Goal: Transaction & Acquisition: Purchase product/service

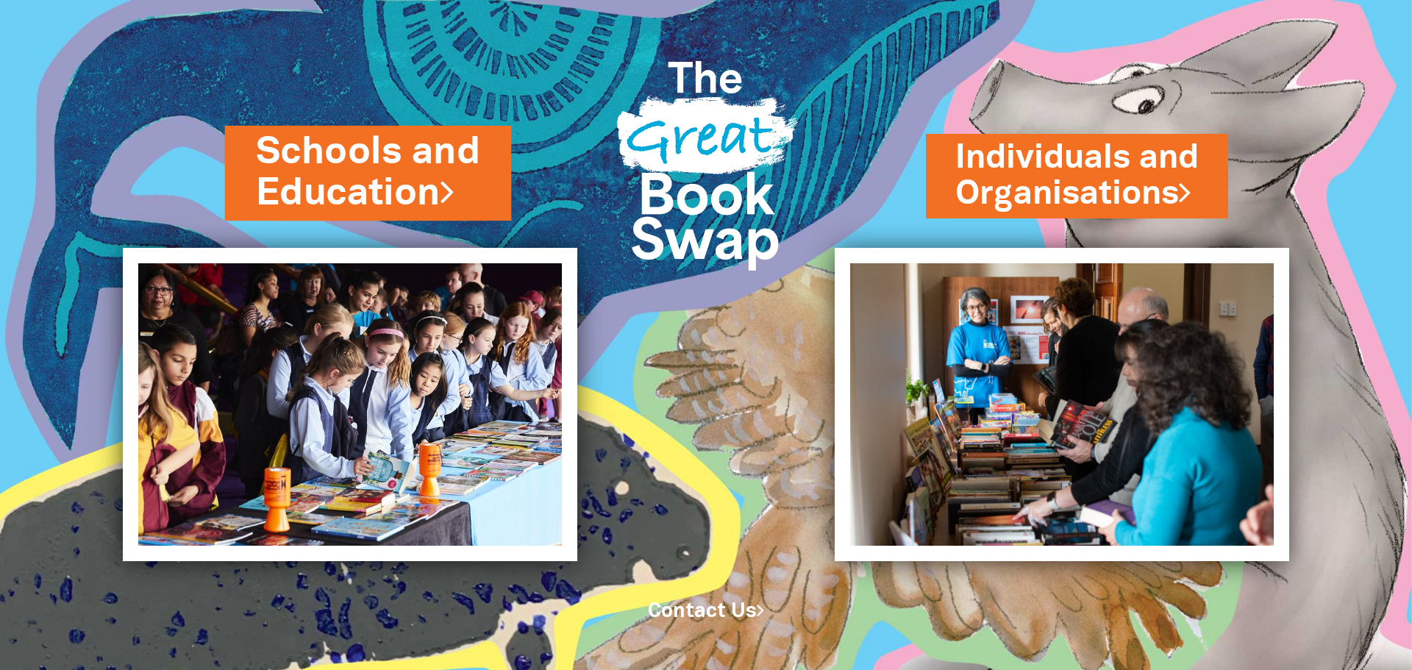
click at [411, 177] on link "Schools and Education" at bounding box center [368, 173] width 225 height 93
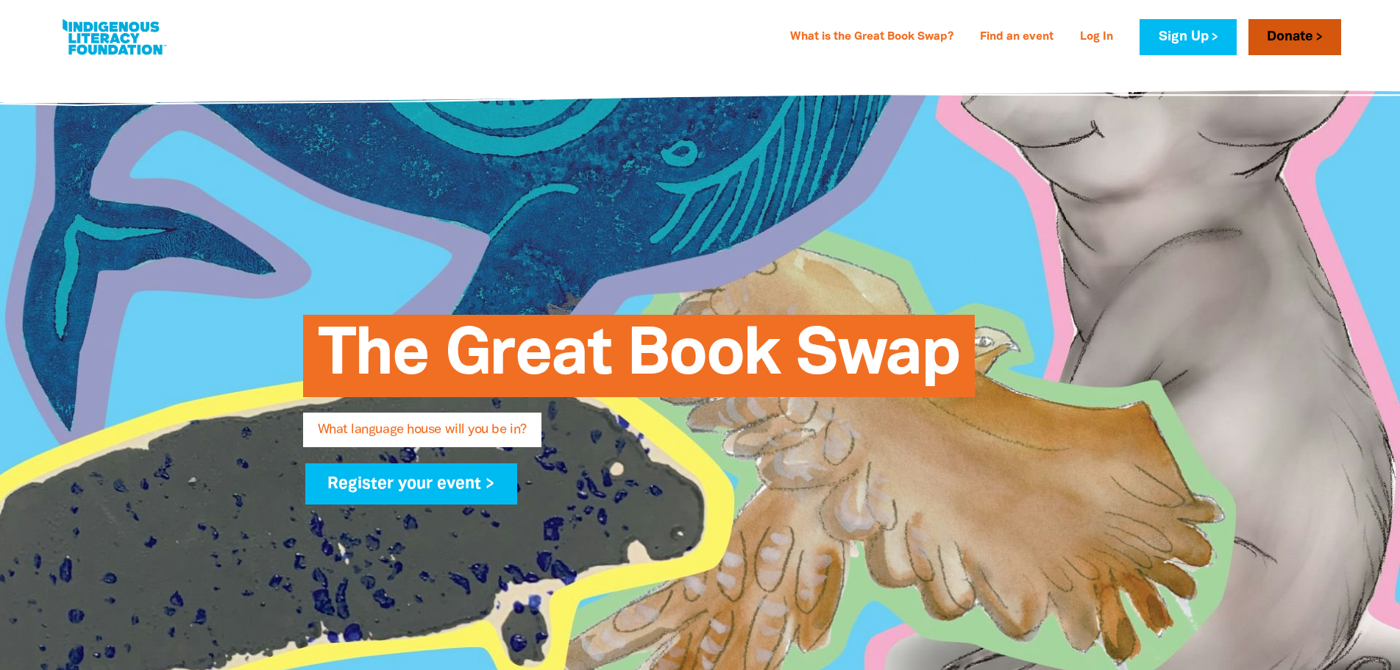
click at [1299, 34] on link "Donate" at bounding box center [1294, 37] width 93 height 36
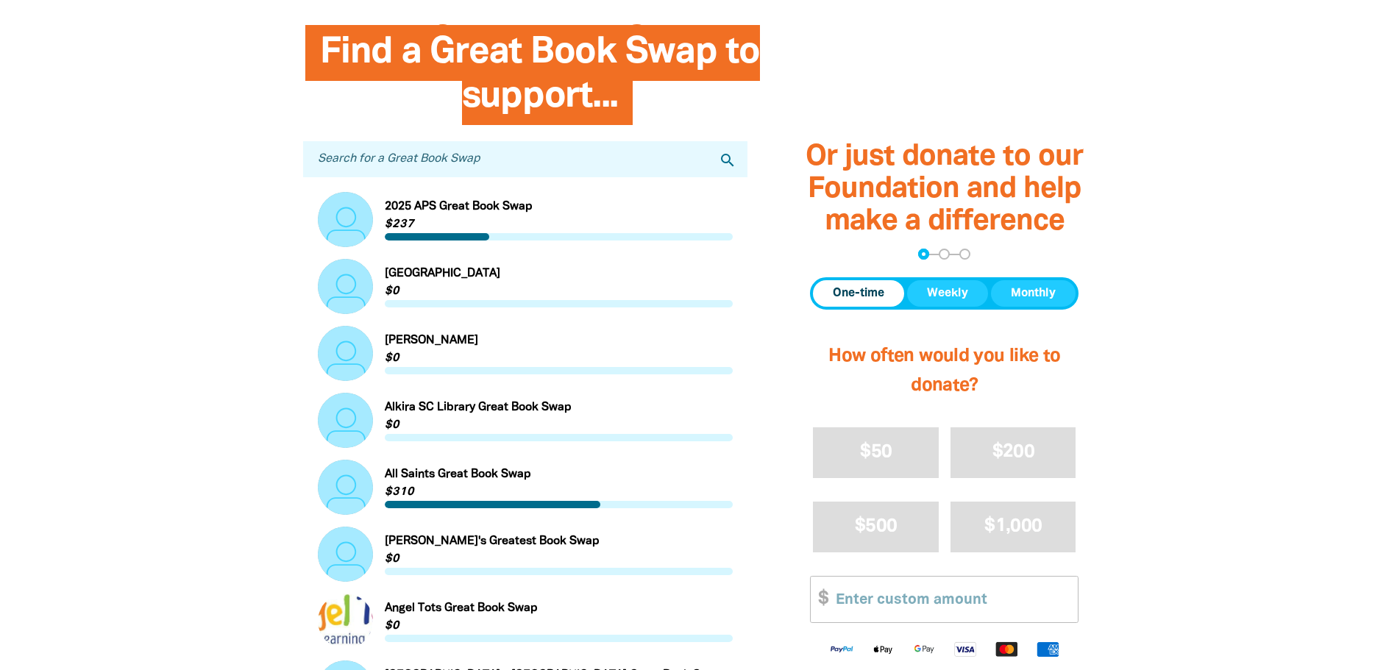
scroll to position [441, 0]
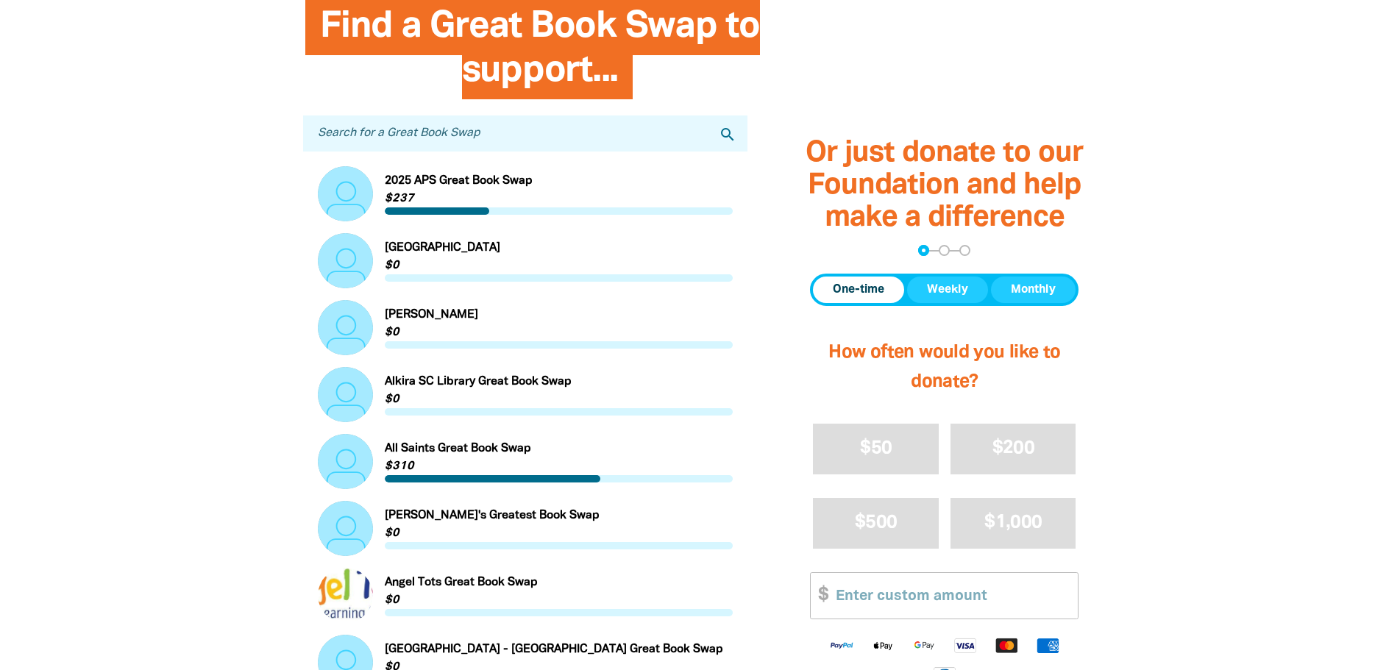
click at [451, 134] on input "Search for a Great Book Swap" at bounding box center [525, 134] width 445 height 36
type input "glenelg"
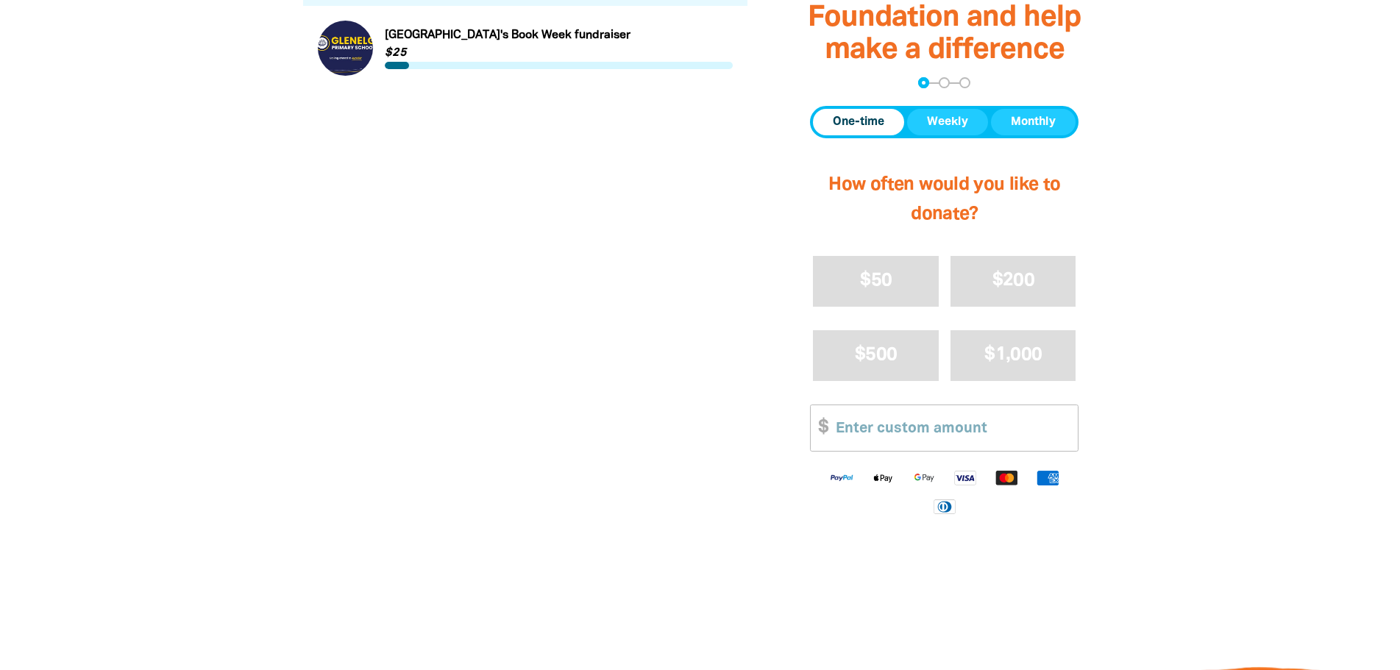
scroll to position [589, 0]
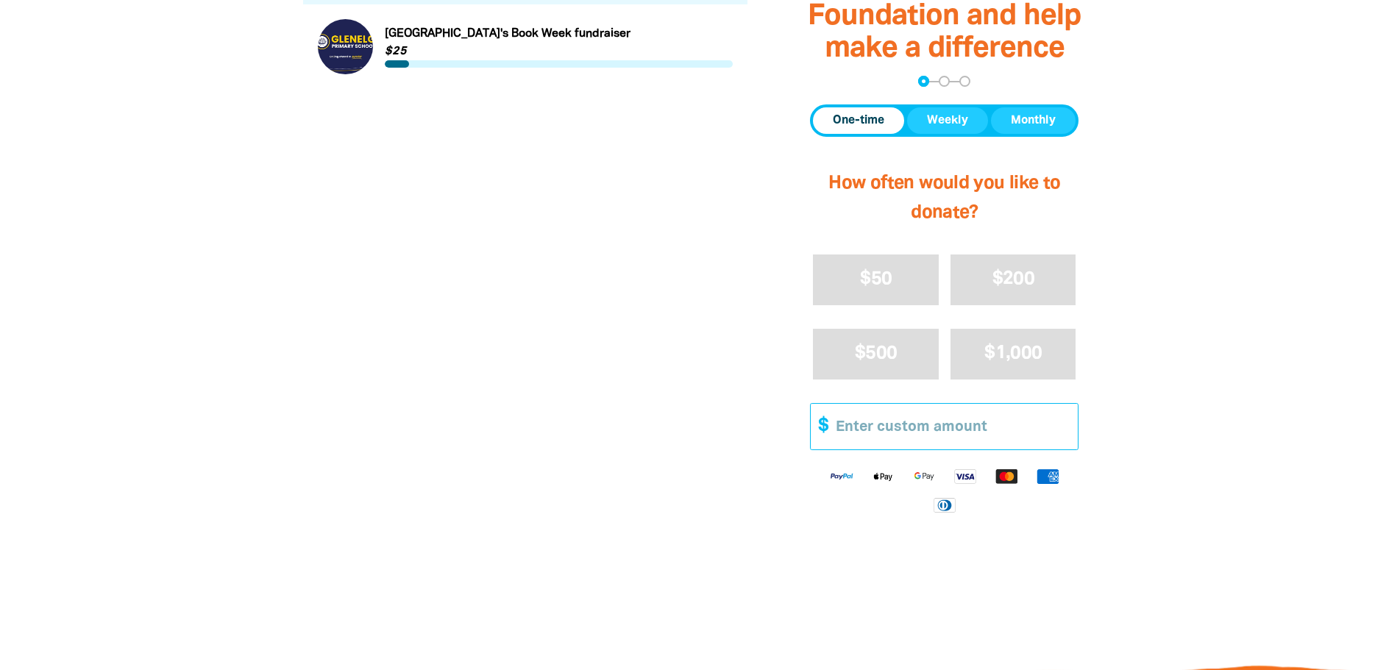
click at [892, 430] on input "Other Amount" at bounding box center [951, 426] width 252 height 45
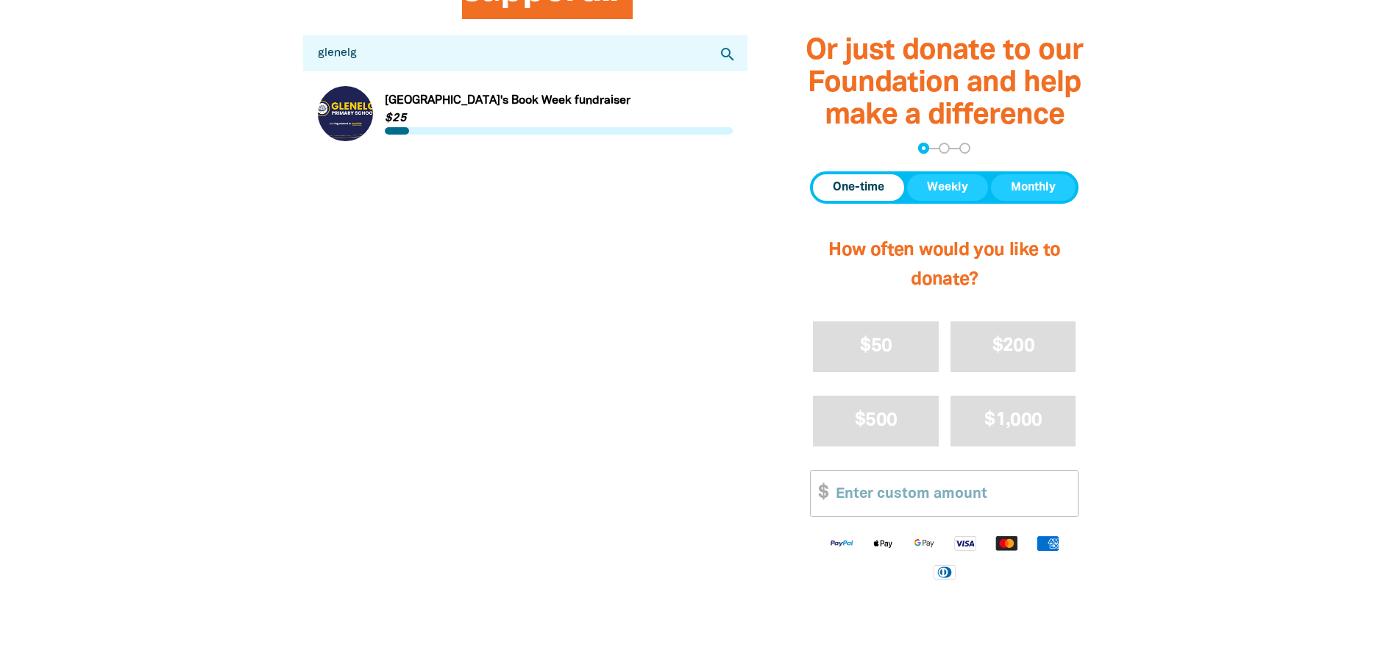
scroll to position [662, 0]
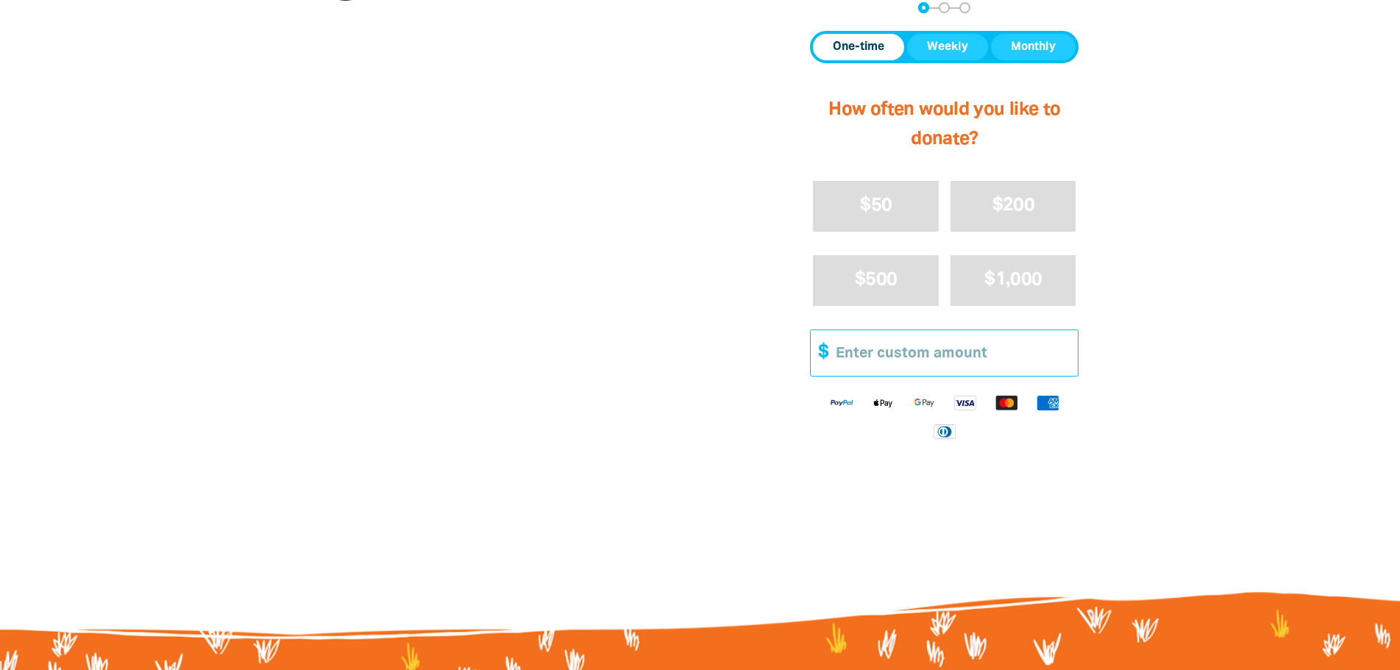
click at [912, 349] on input "Other Amount" at bounding box center [951, 352] width 252 height 45
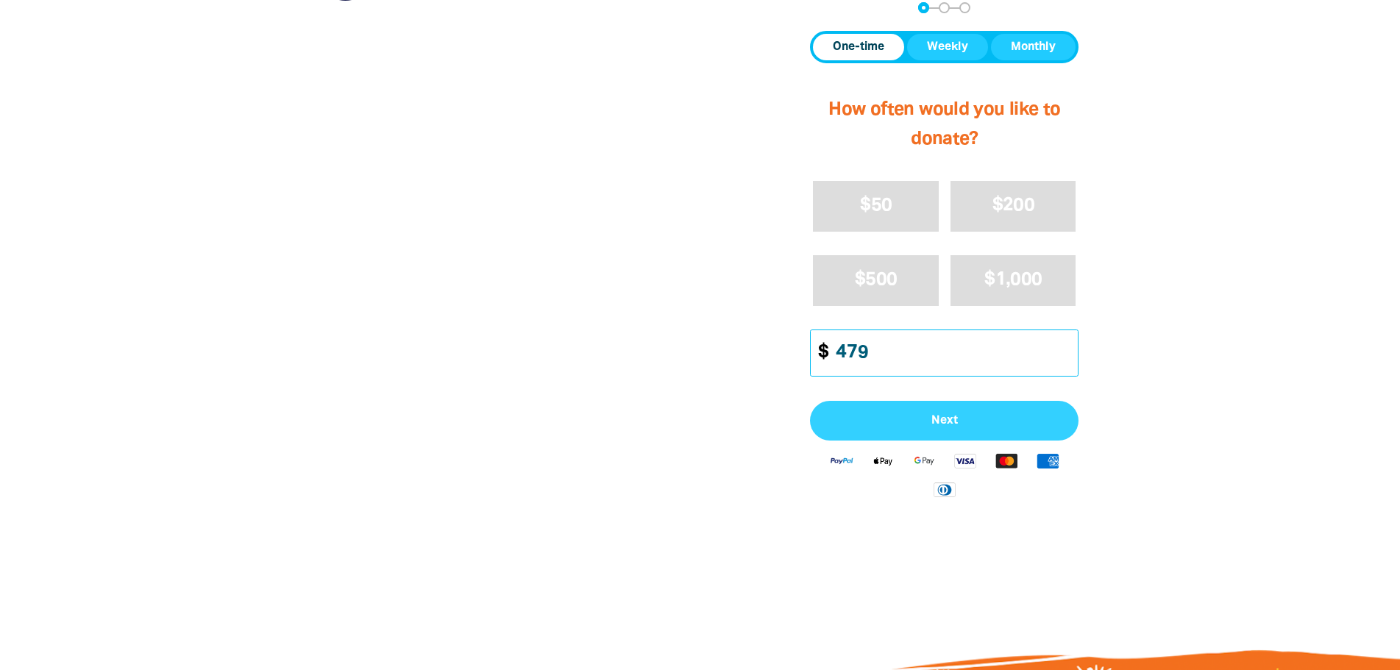
type input "479"
click at [939, 423] on span "Next" at bounding box center [944, 421] width 236 height 12
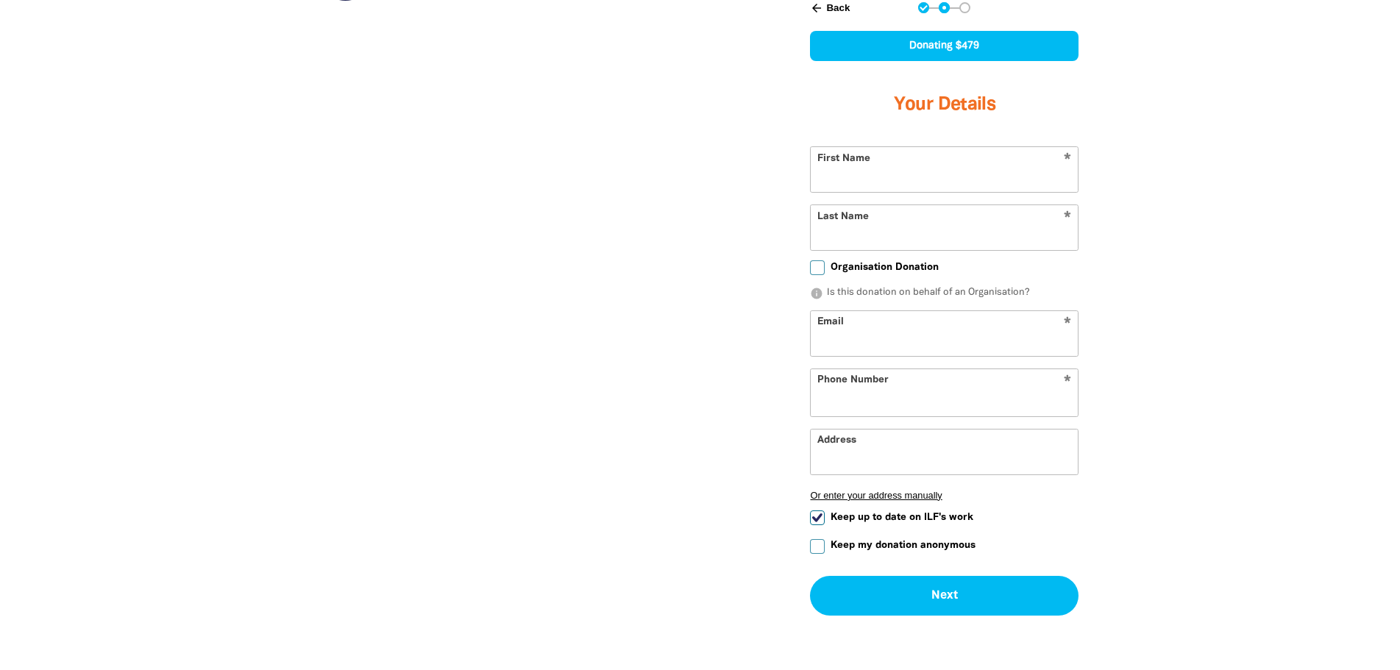
scroll to position [583, 0]
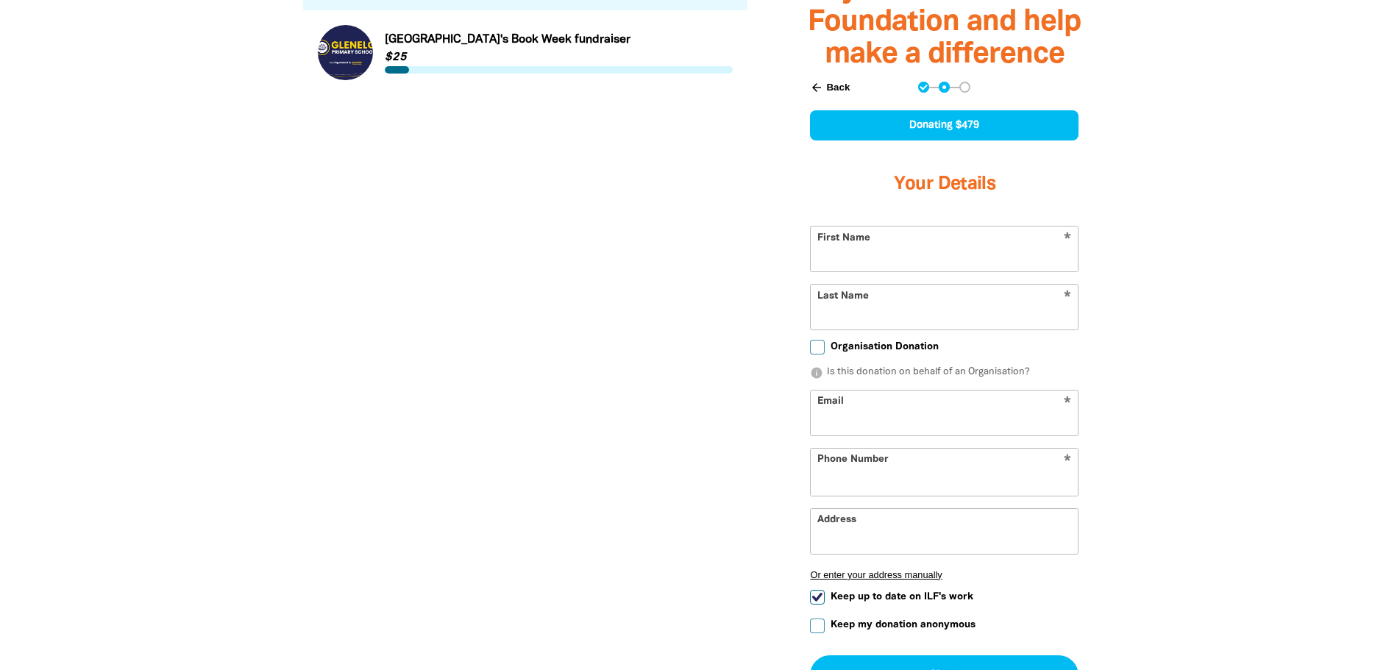
select select "AU"
click at [864, 246] on input "First Name" at bounding box center [944, 249] width 267 height 45
type input "[PERSON_NAME]"
click at [881, 320] on input "Last Name" at bounding box center [944, 307] width 267 height 45
type input "[PERSON_NAME]"
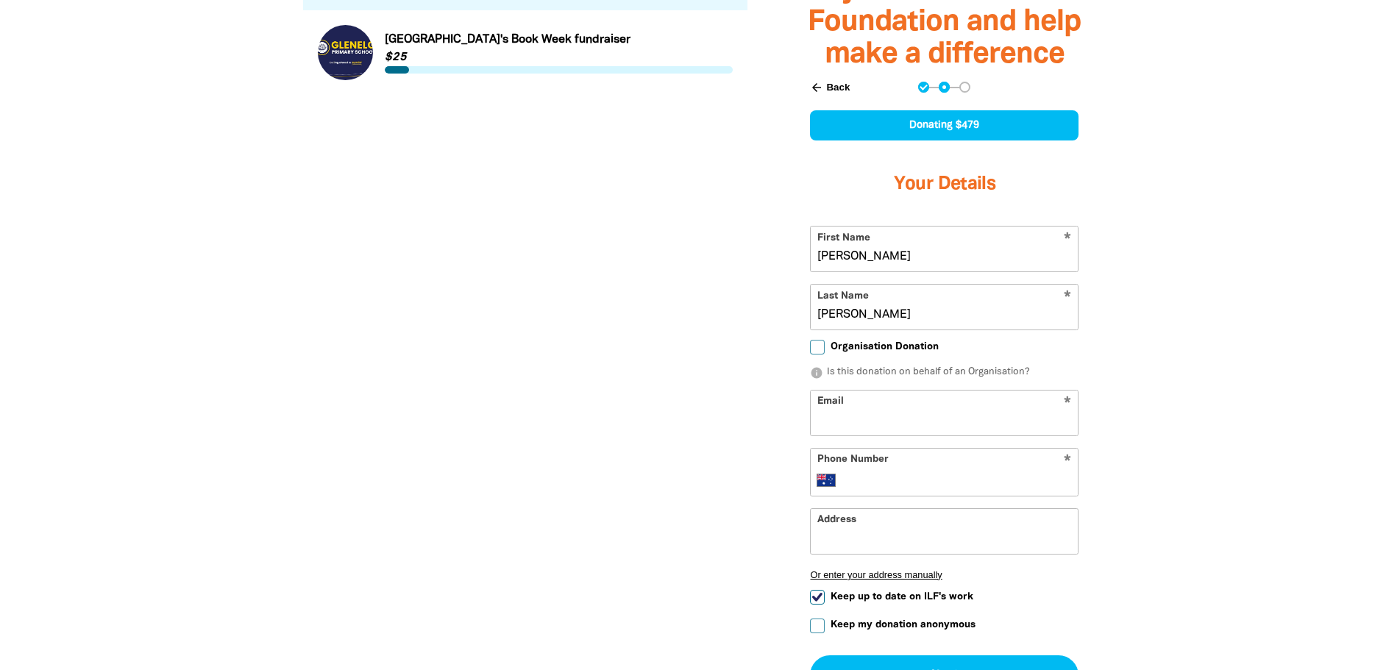
click at [816, 349] on input "Organisation Donation" at bounding box center [817, 347] width 15 height 15
checkbox input "true"
select select "AU"
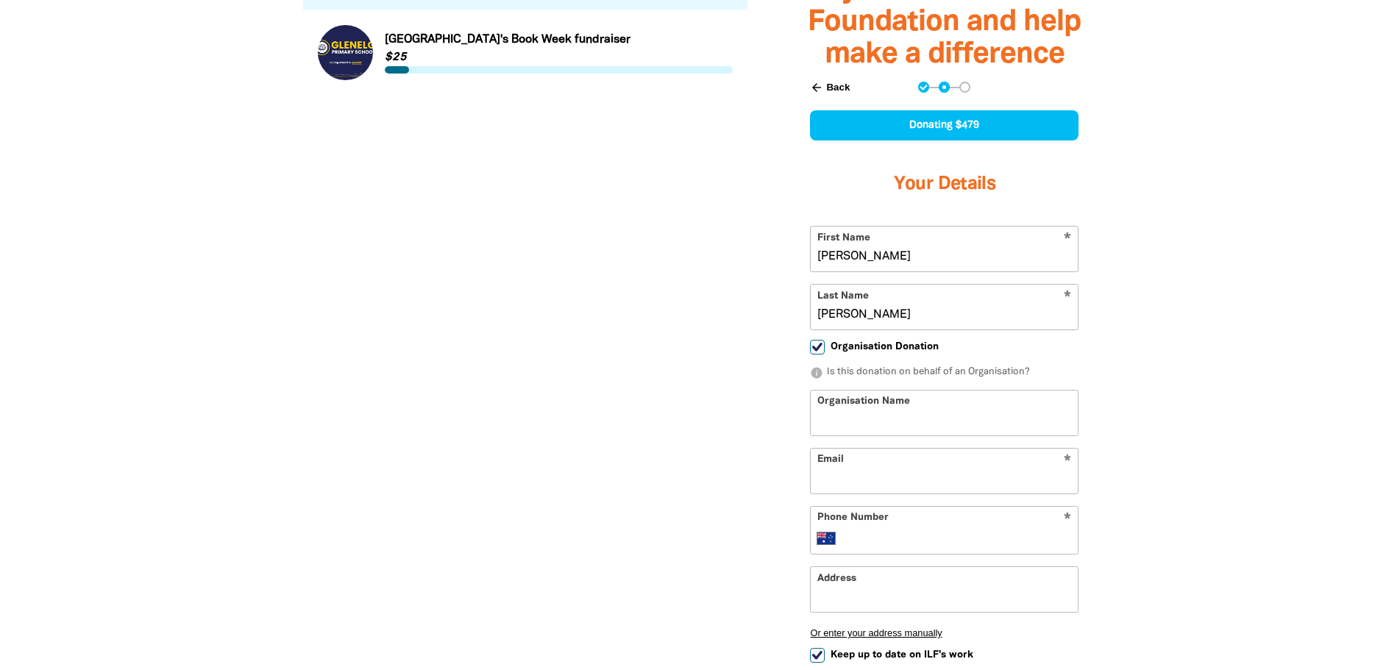
click at [869, 419] on input "Organisation Name" at bounding box center [944, 413] width 267 height 45
type input "[GEOGRAPHIC_DATA]"
type input "[DOMAIN_NAME][EMAIL_ADDRESS][DOMAIN_NAME]"
type input "[PHONE_NUMBER]"
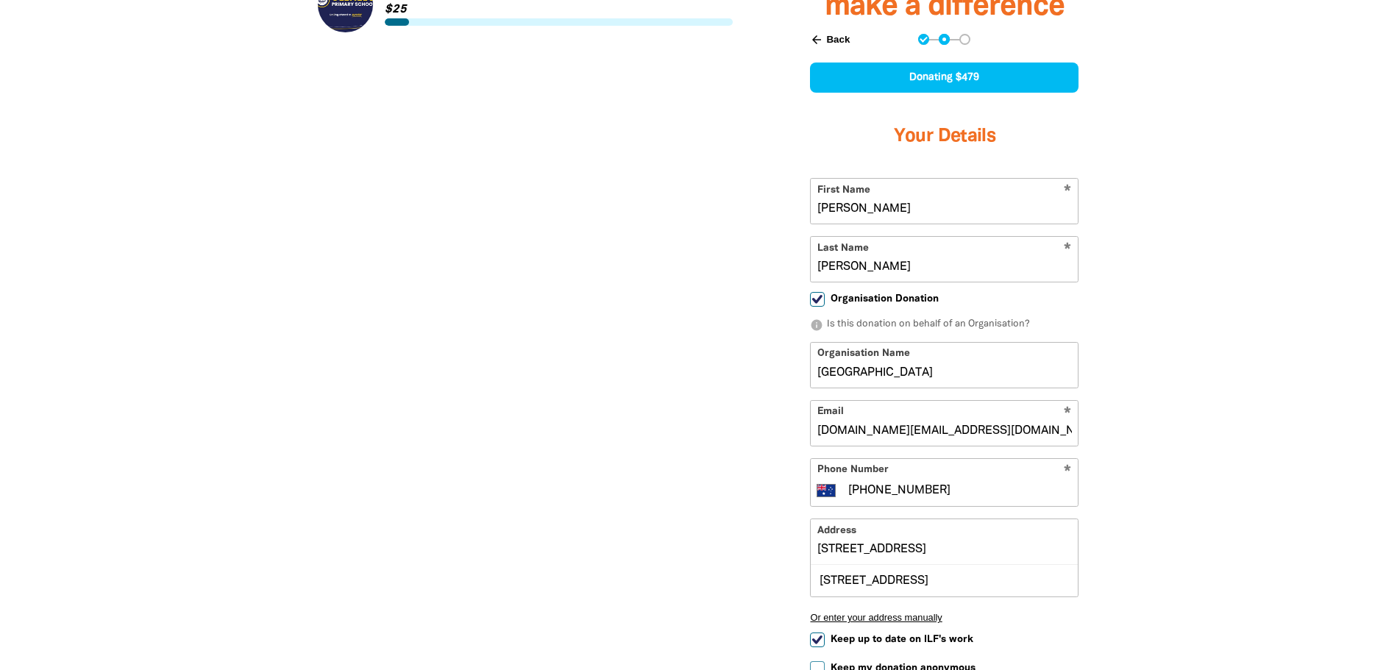
scroll to position [656, 0]
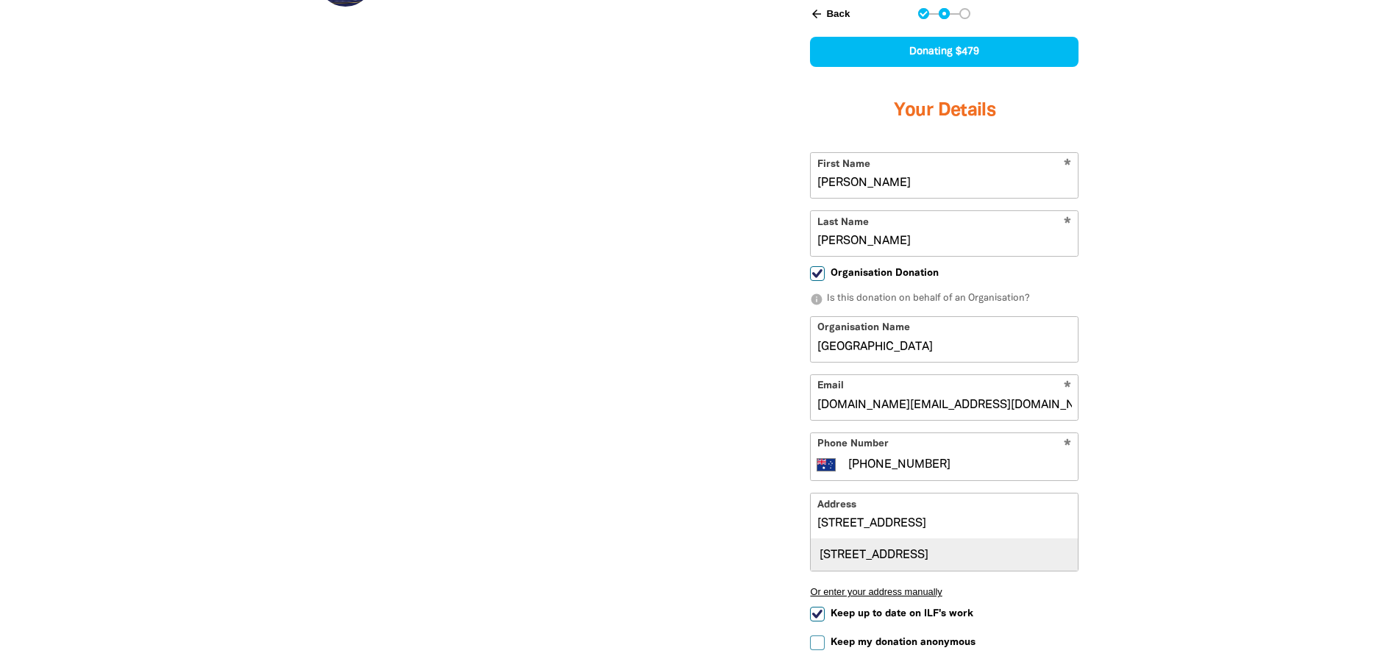
click at [951, 560] on div "[STREET_ADDRESS]" at bounding box center [944, 555] width 267 height 32
type input "[STREET_ADDRESS]"
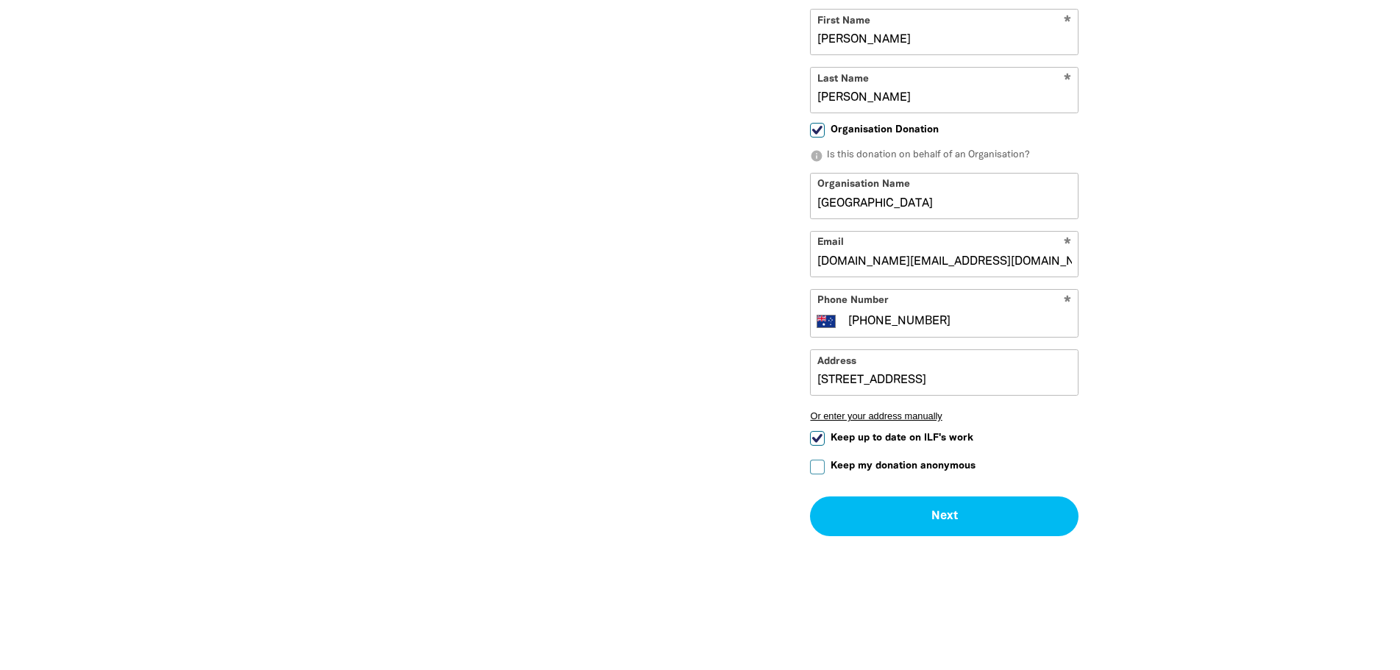
scroll to position [803, 0]
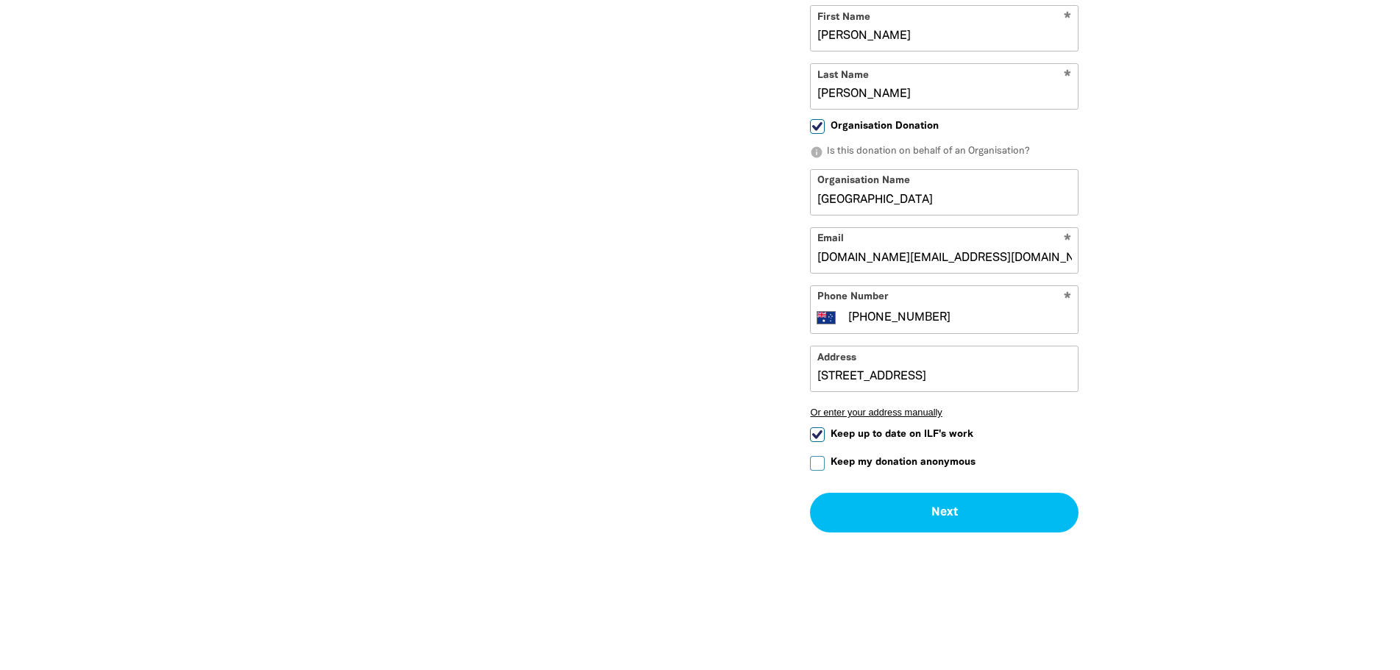
click at [816, 436] on input "Keep up to date on ILF's work" at bounding box center [817, 434] width 15 height 15
checkbox input "false"
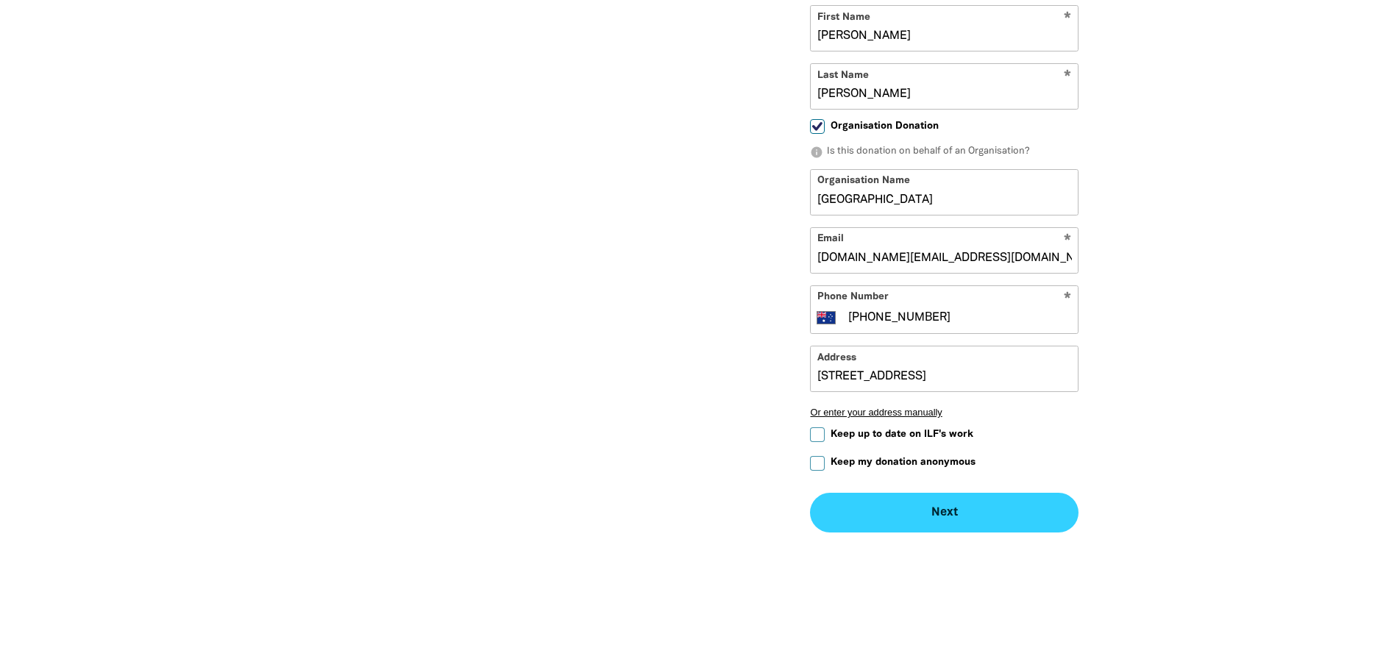
click at [958, 521] on button "Next chevron_right" at bounding box center [944, 513] width 269 height 40
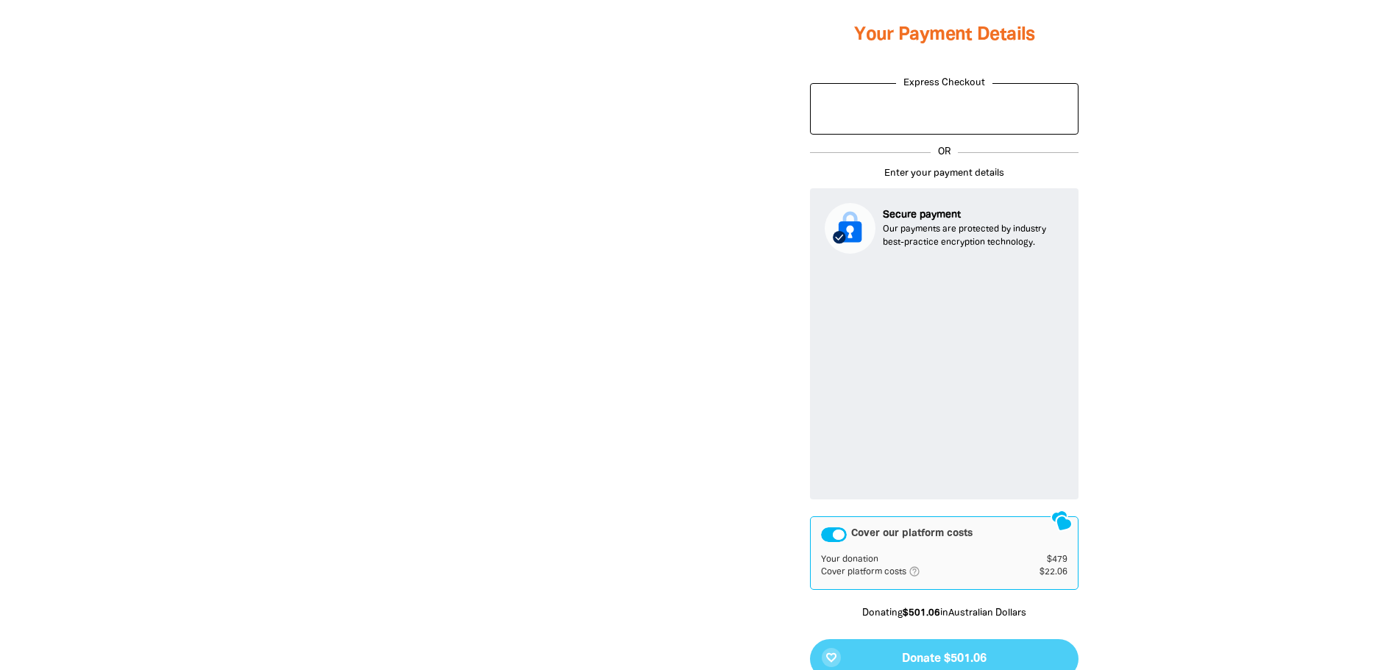
scroll to position [772, 0]
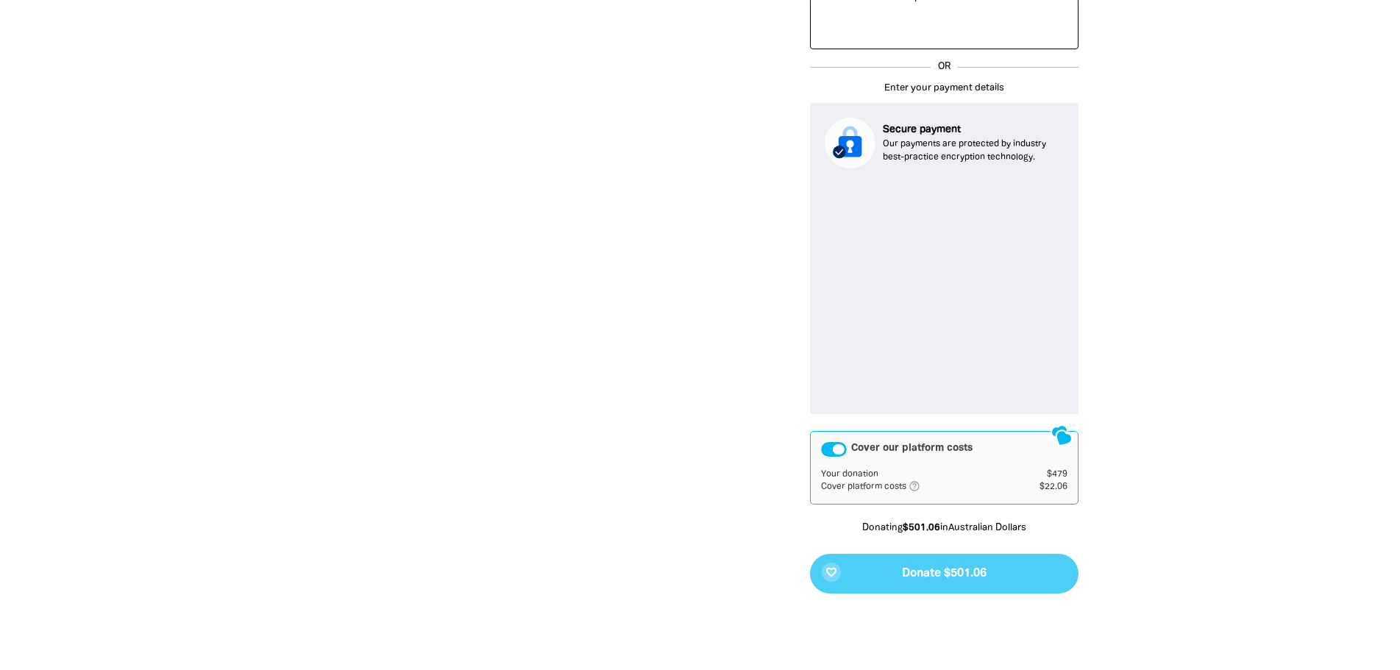
click at [825, 449] on div "Cover our platform costs" at bounding box center [834, 449] width 26 height 15
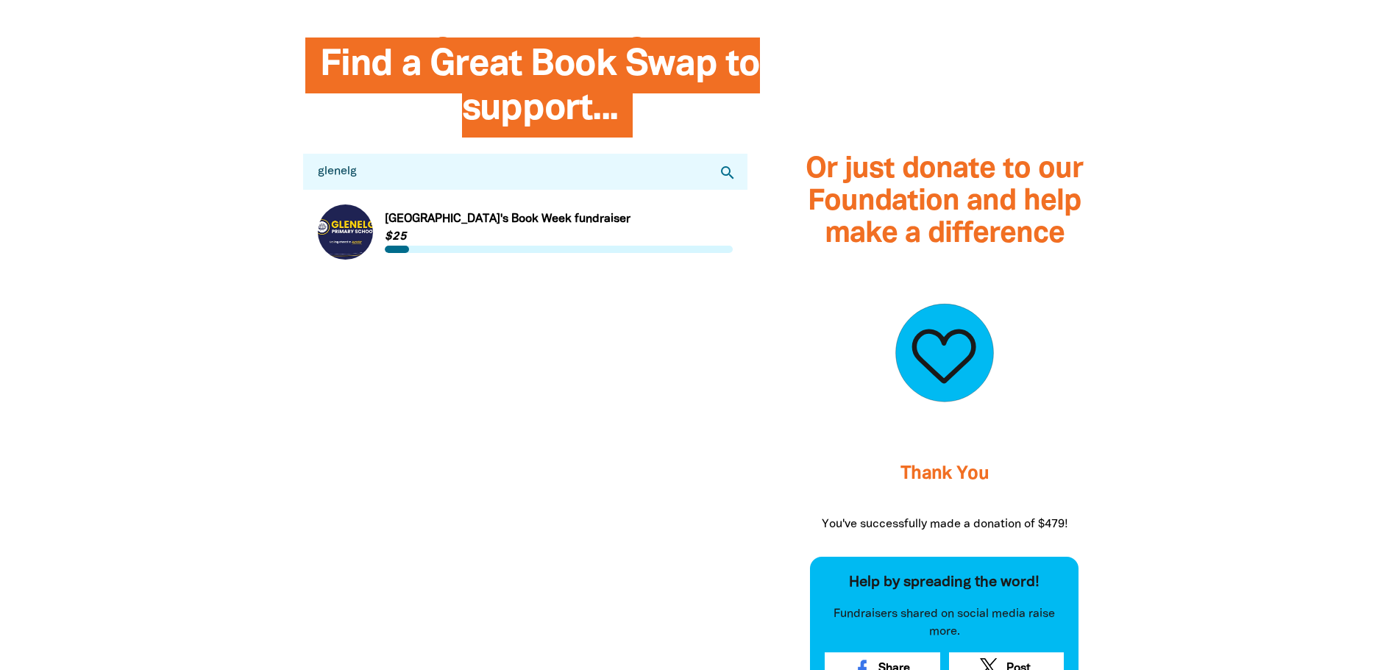
scroll to position [405, 0]
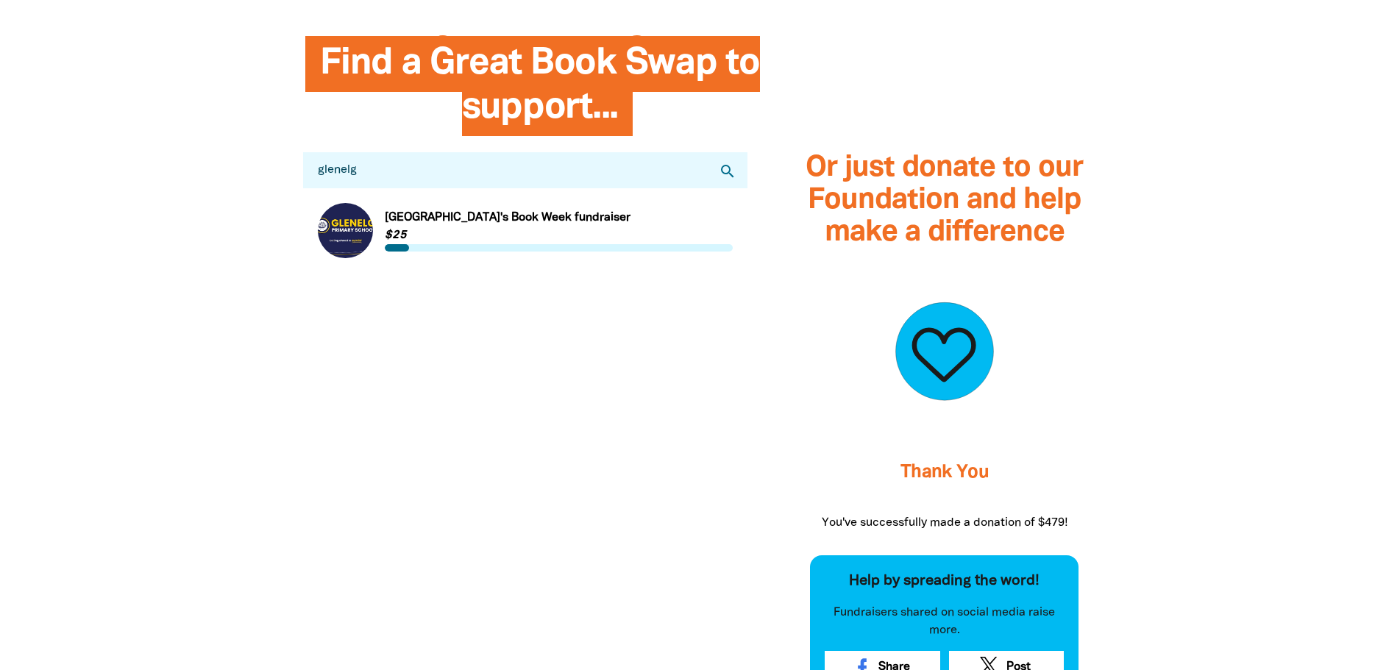
click at [335, 226] on link "Link to [GEOGRAPHIC_DATA]'s Book Week fundraiser" at bounding box center [526, 230] width 416 height 55
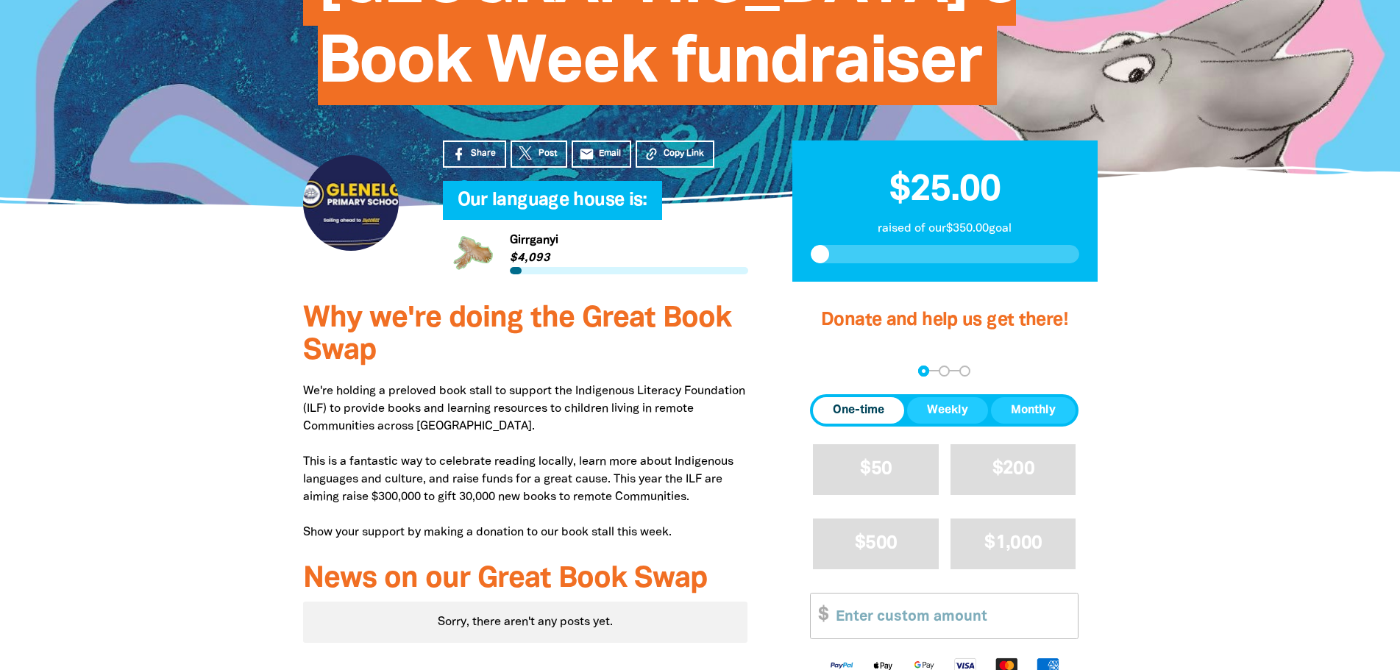
scroll to position [441, 0]
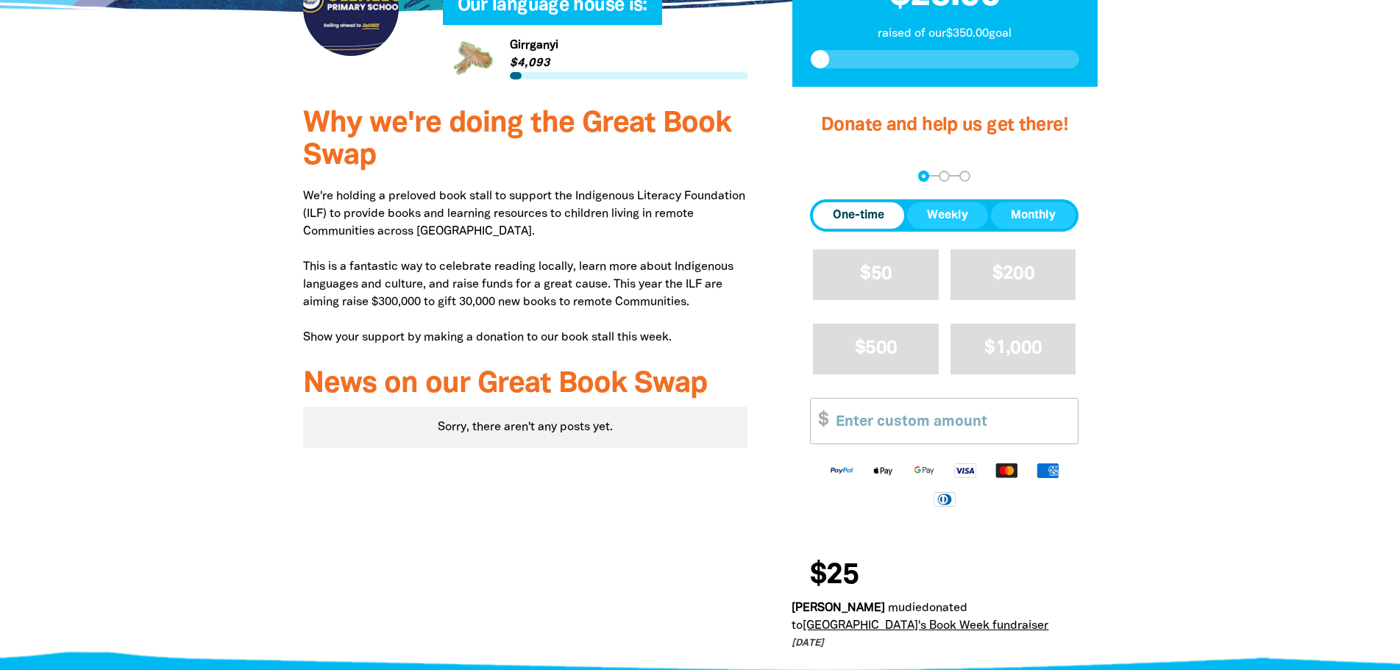
click at [921, 621] on link "[GEOGRAPHIC_DATA]'s Book Week fundraiser" at bounding box center [926, 626] width 246 height 10
click at [955, 621] on link "[GEOGRAPHIC_DATA]'s Book Week fundraiser" at bounding box center [926, 626] width 246 height 10
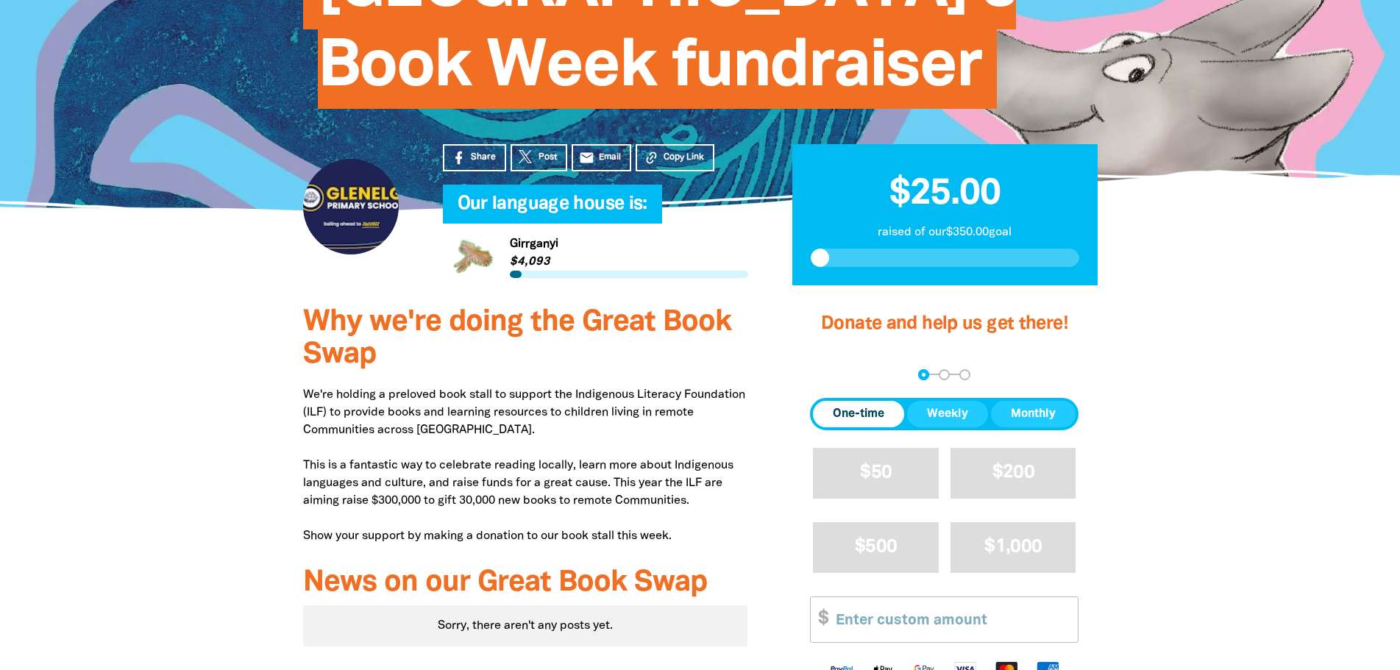
scroll to position [74, 0]
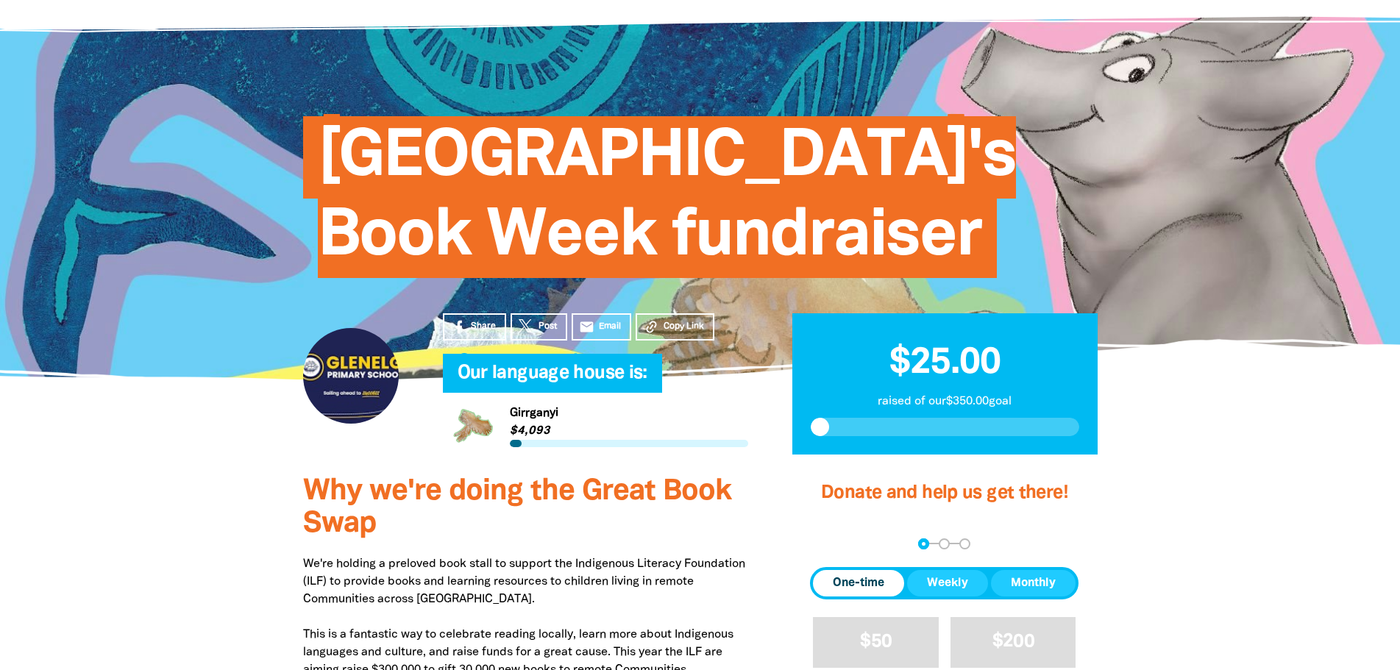
click at [358, 374] on div at bounding box center [351, 376] width 96 height 96
click at [539, 412] on link "Link to Girrganyi" at bounding box center [595, 426] width 305 height 55
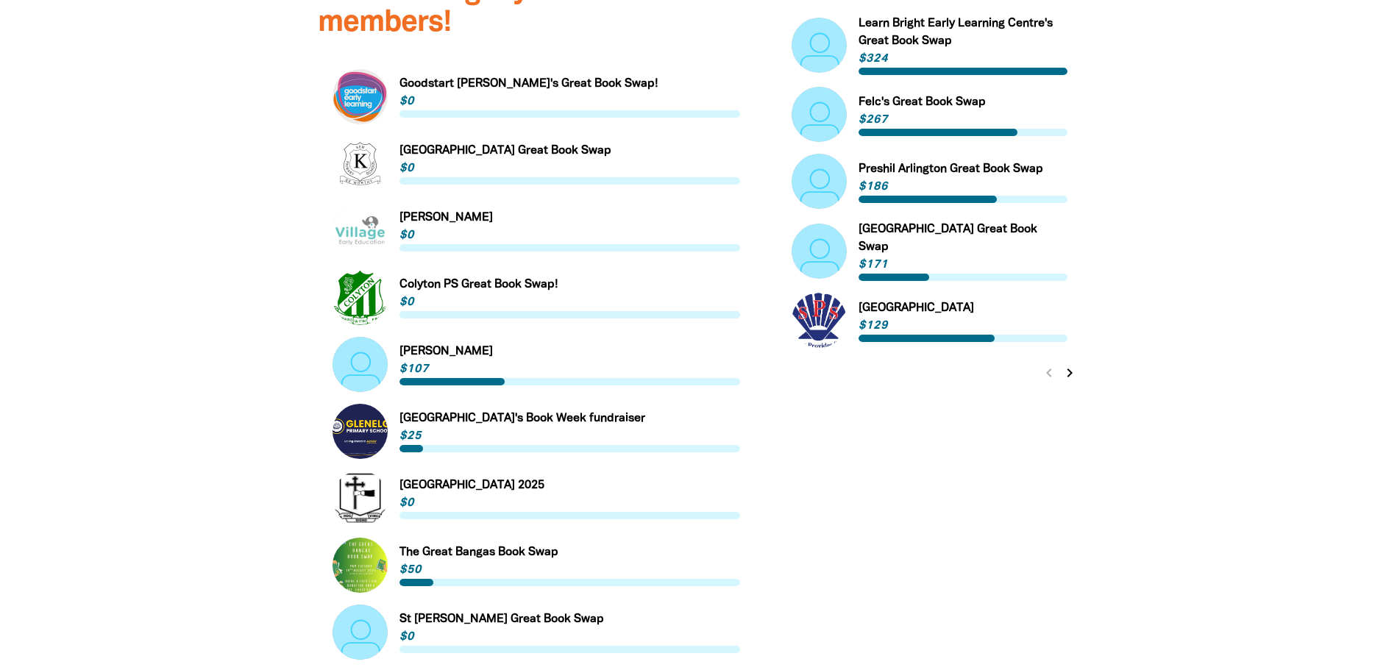
scroll to position [956, 0]
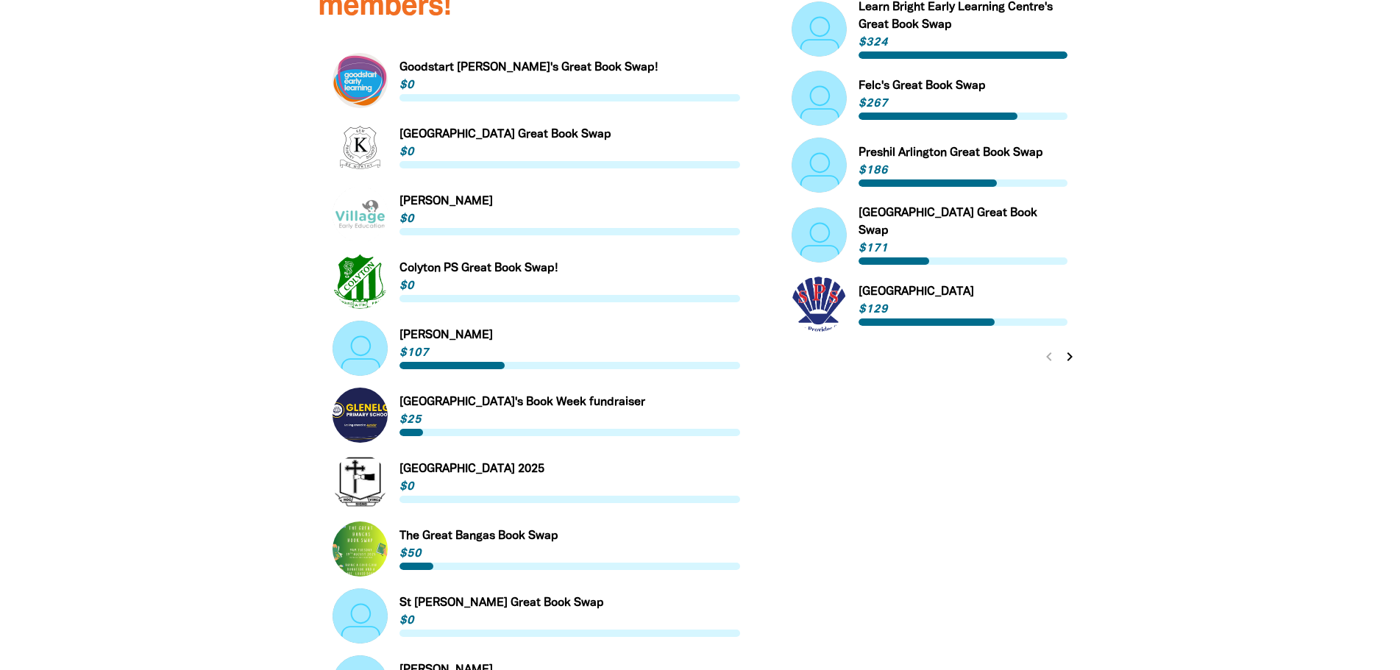
click at [574, 388] on link "Link to [GEOGRAPHIC_DATA]'s Book Week fundraiser" at bounding box center [537, 415] width 408 height 55
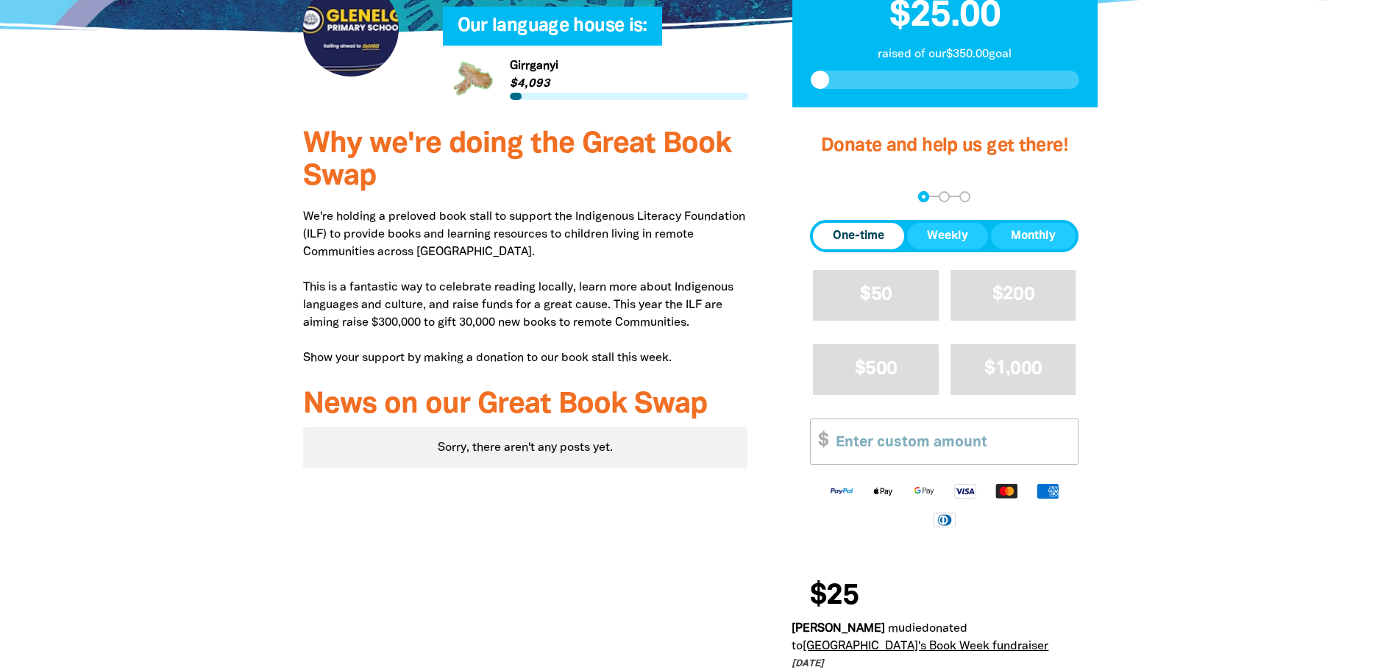
scroll to position [515, 0]
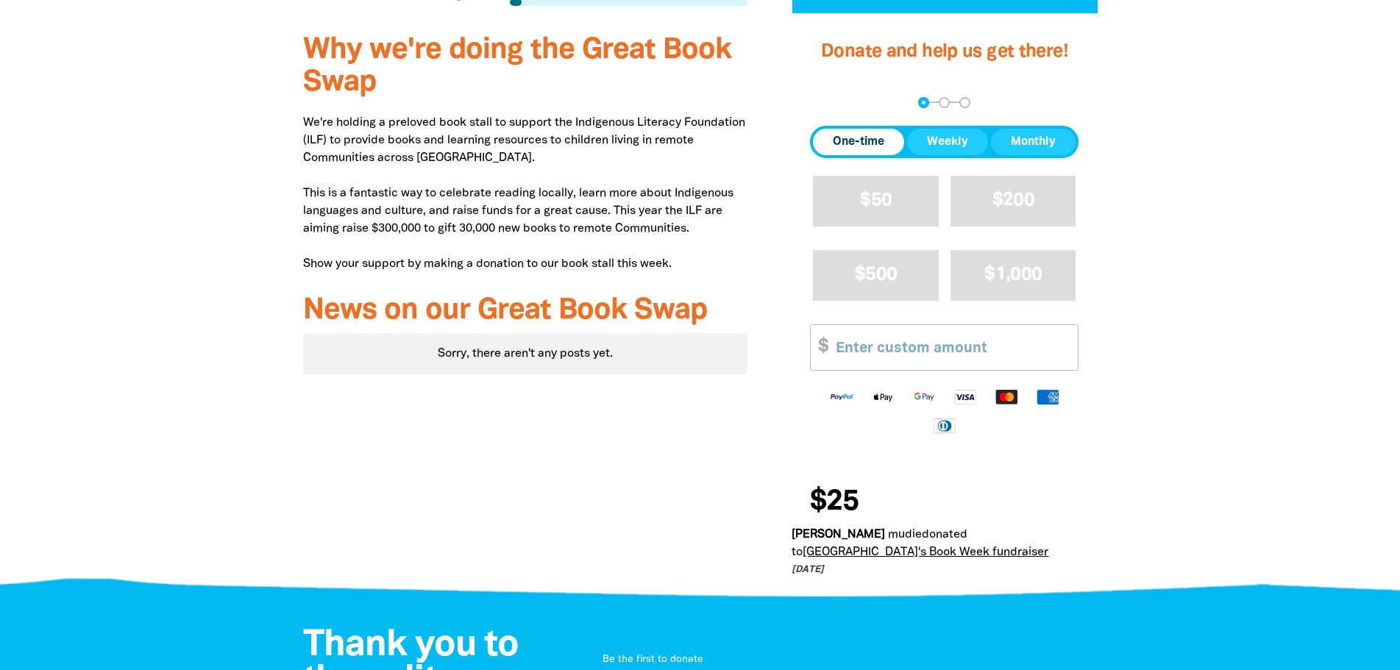
click at [945, 547] on link "[GEOGRAPHIC_DATA]'s Book Week fundraiser" at bounding box center [926, 552] width 246 height 10
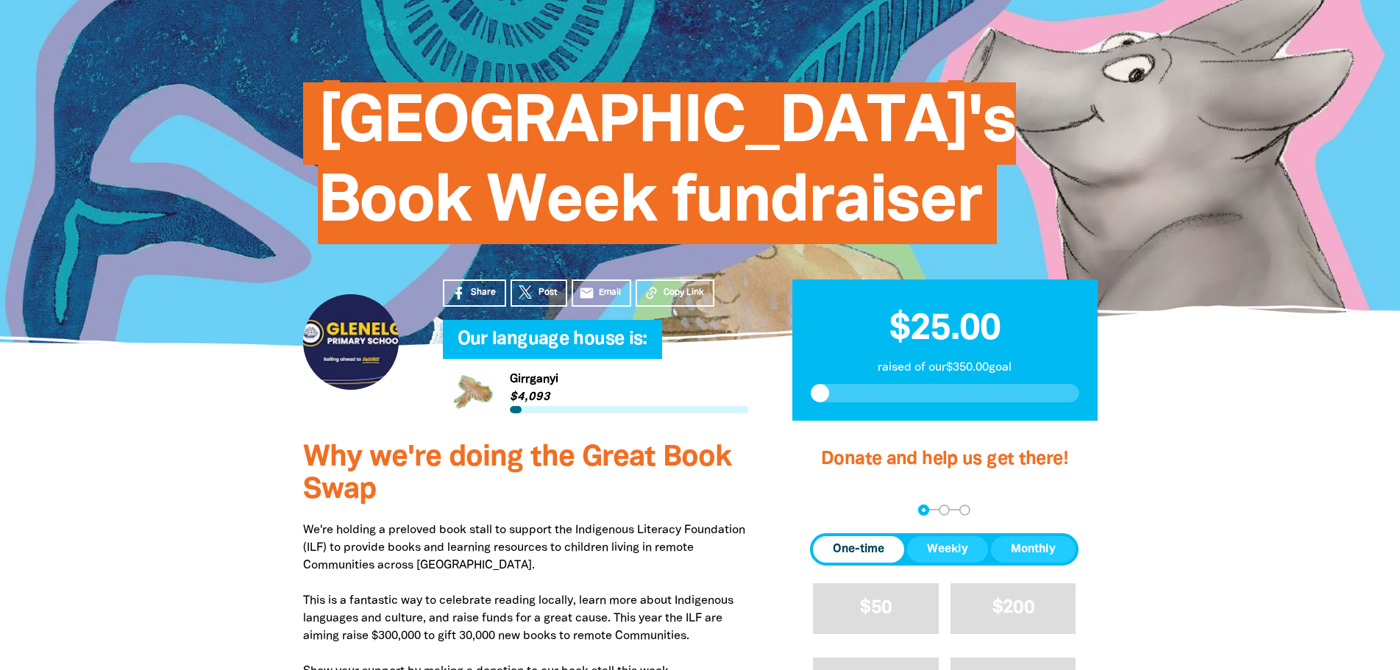
scroll to position [0, 0]
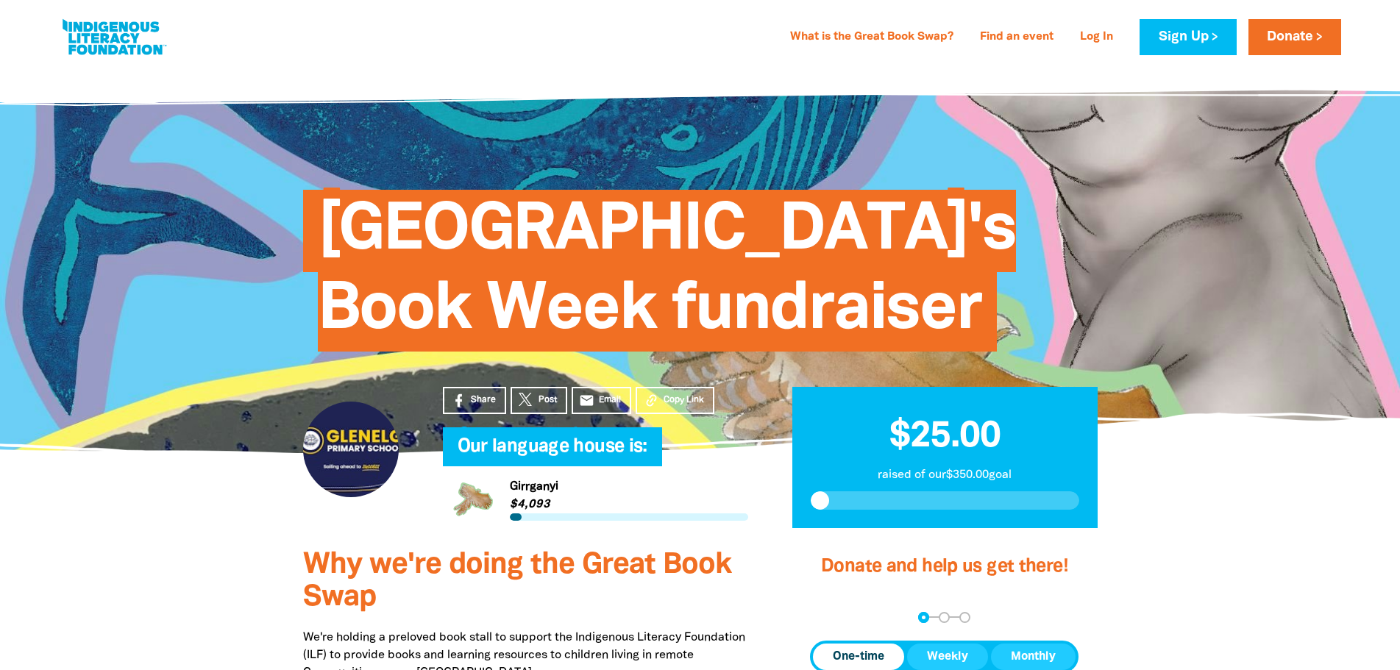
click at [353, 447] on div at bounding box center [351, 450] width 96 height 96
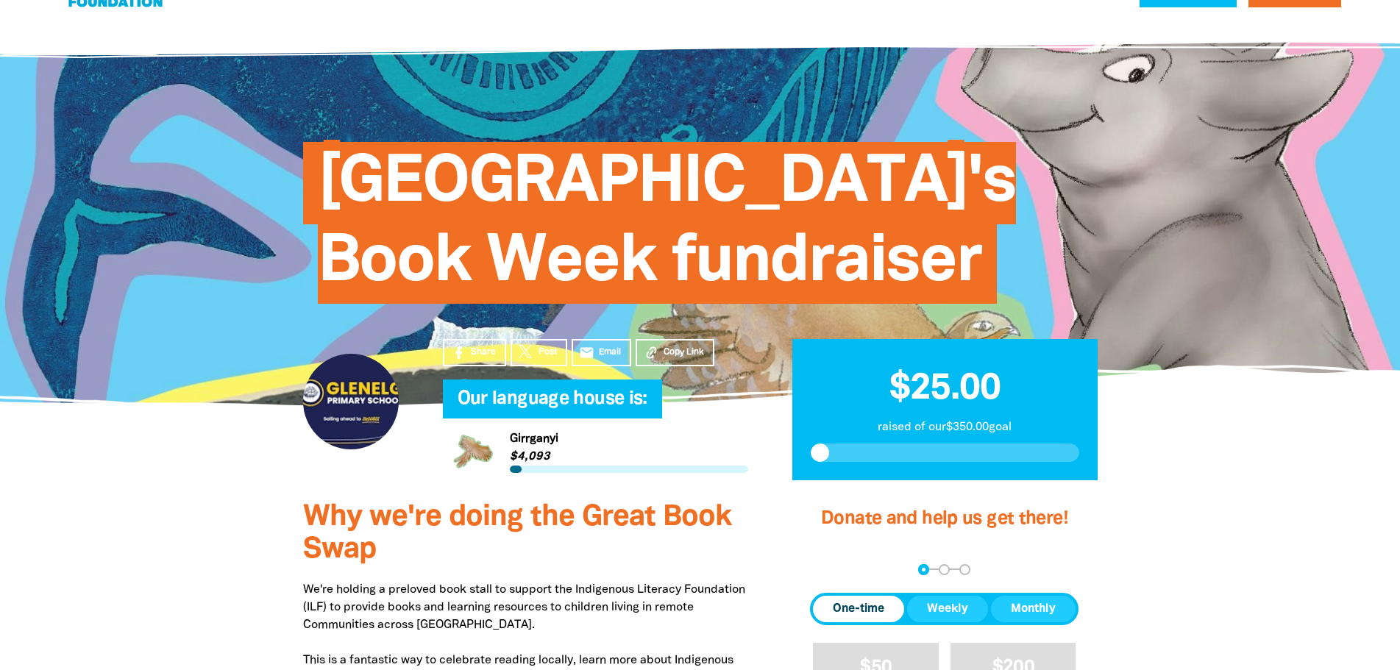
scroll to position [74, 0]
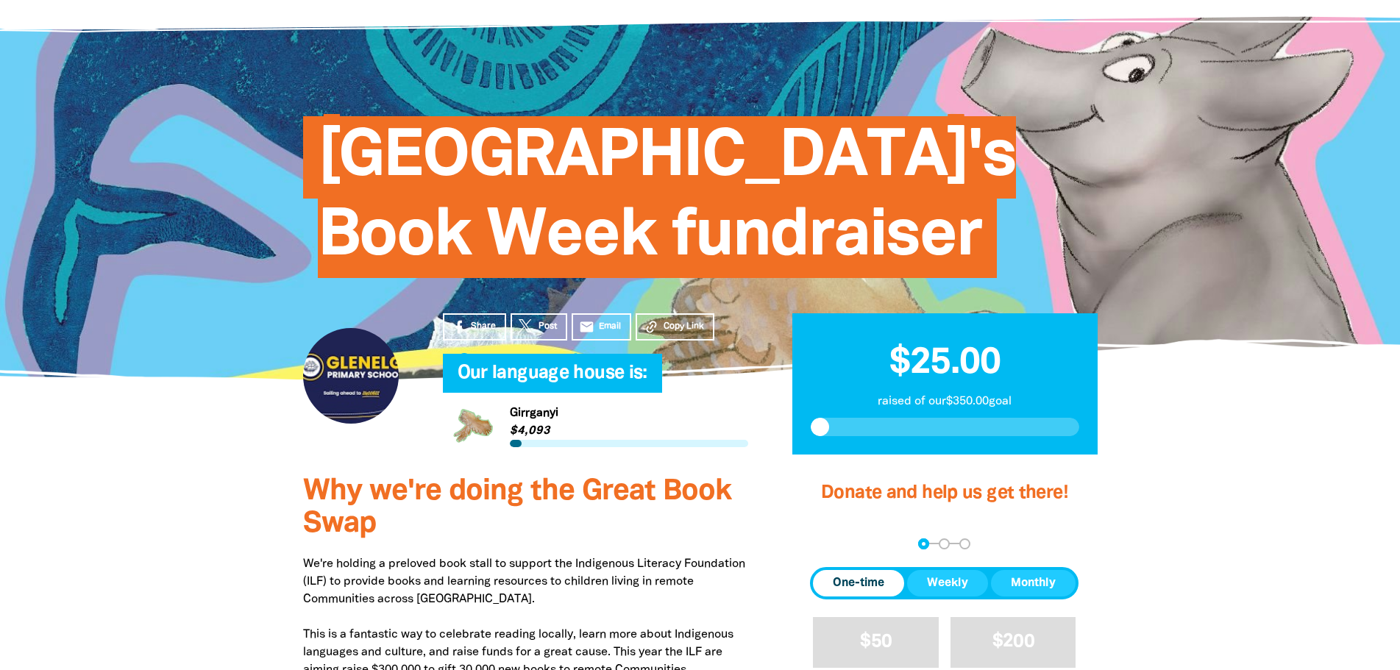
click at [350, 386] on div at bounding box center [351, 376] width 96 height 96
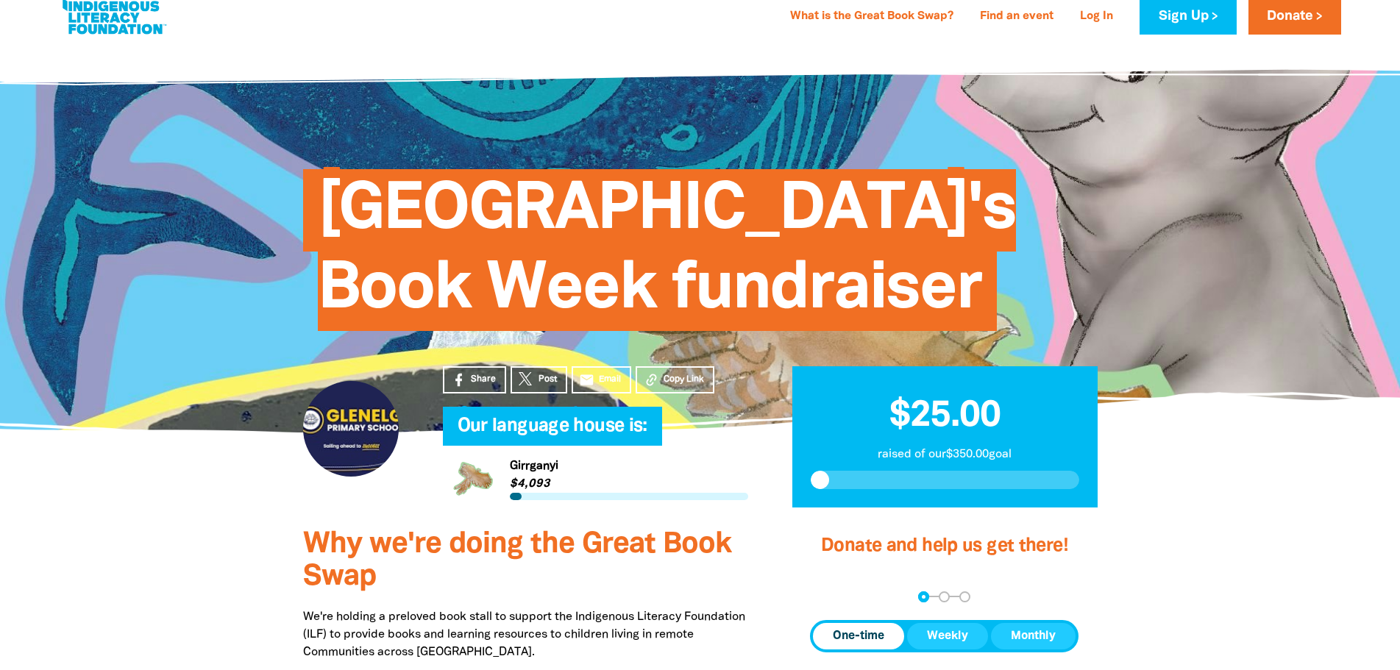
scroll to position [0, 0]
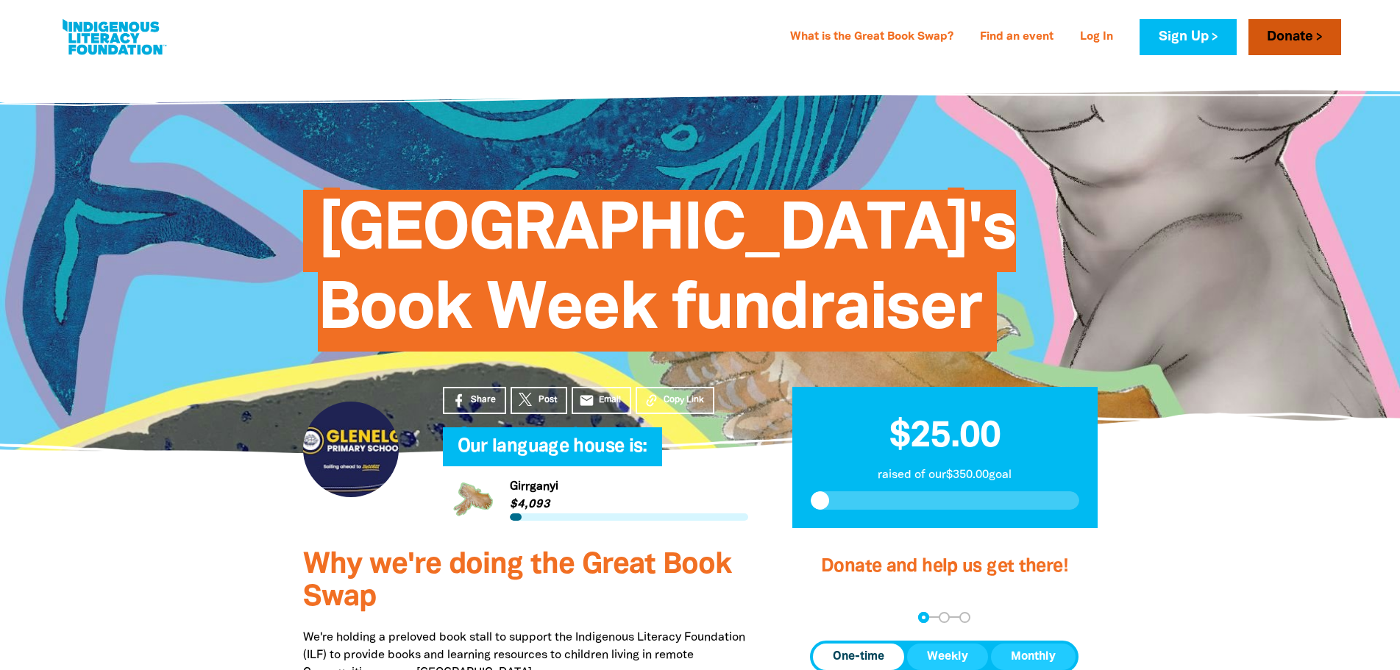
click at [1299, 29] on link "Donate" at bounding box center [1294, 37] width 93 height 36
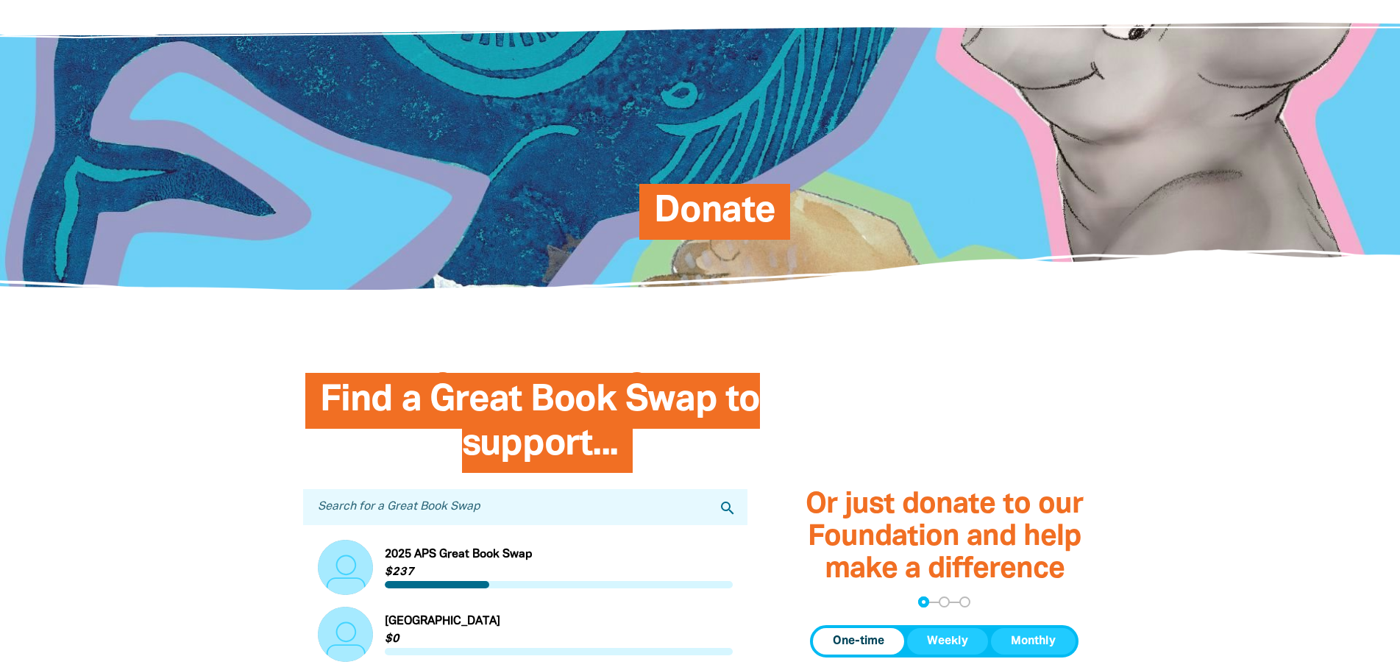
scroll to position [147, 0]
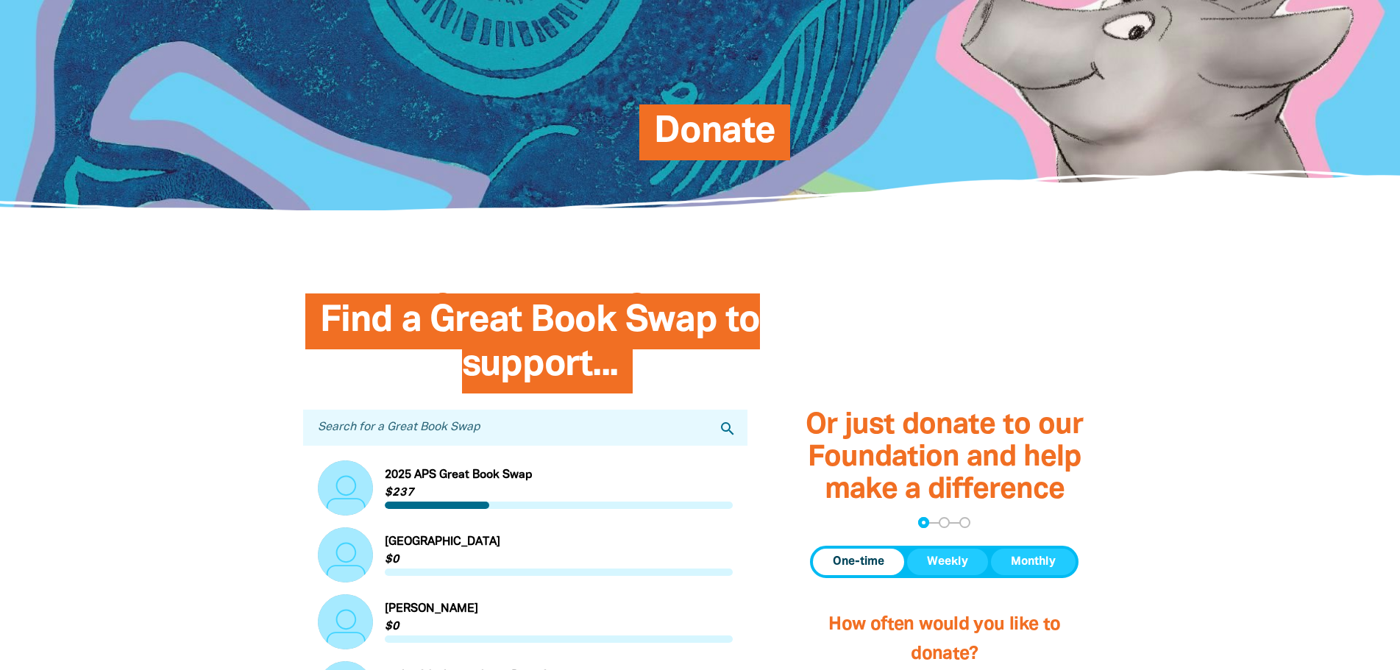
click at [372, 433] on input "Search for a Great Book Swap" at bounding box center [525, 428] width 445 height 36
type input "glenelg"
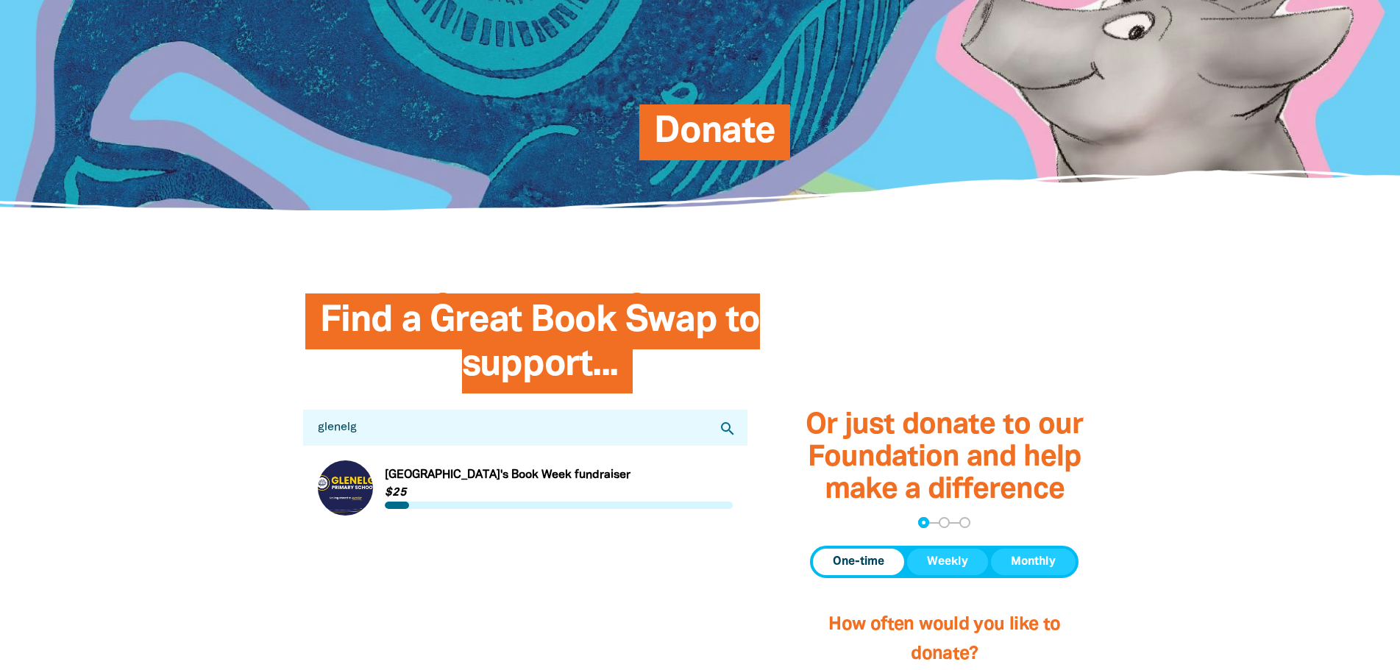
click at [548, 481] on link "Link to [GEOGRAPHIC_DATA]'s Book Week fundraiser" at bounding box center [526, 488] width 416 height 55
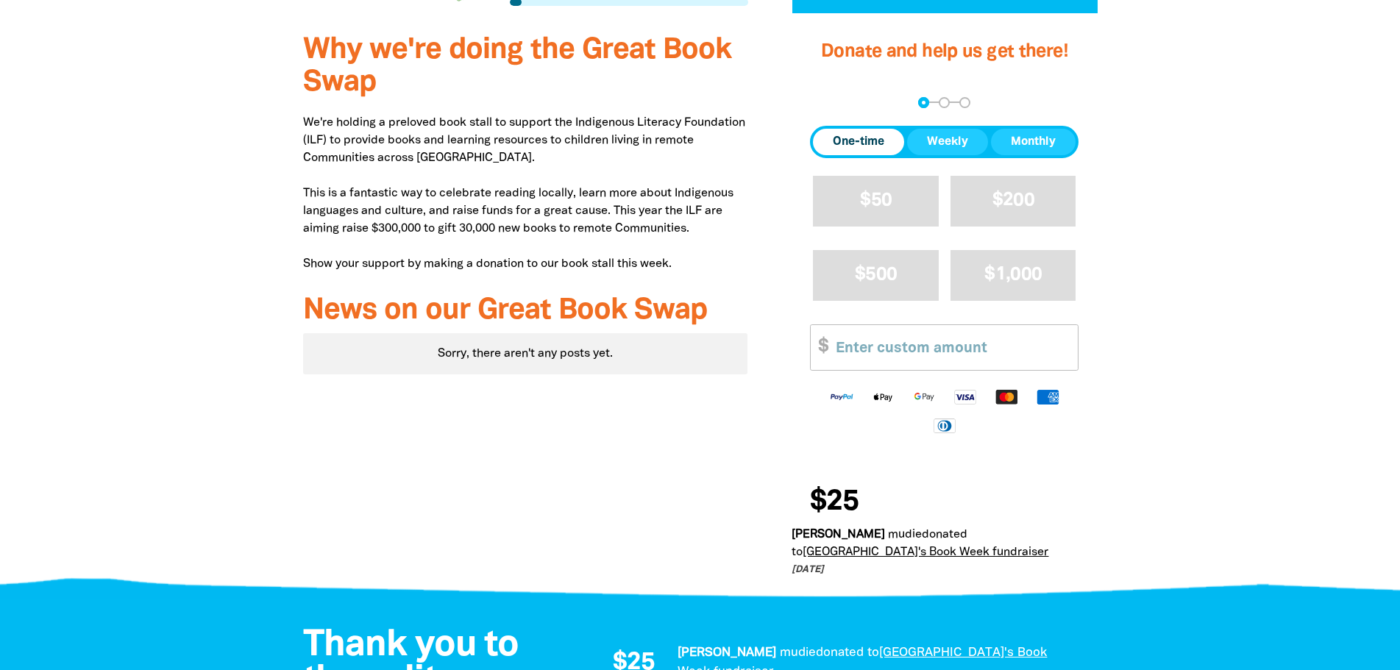
scroll to position [662, 0]
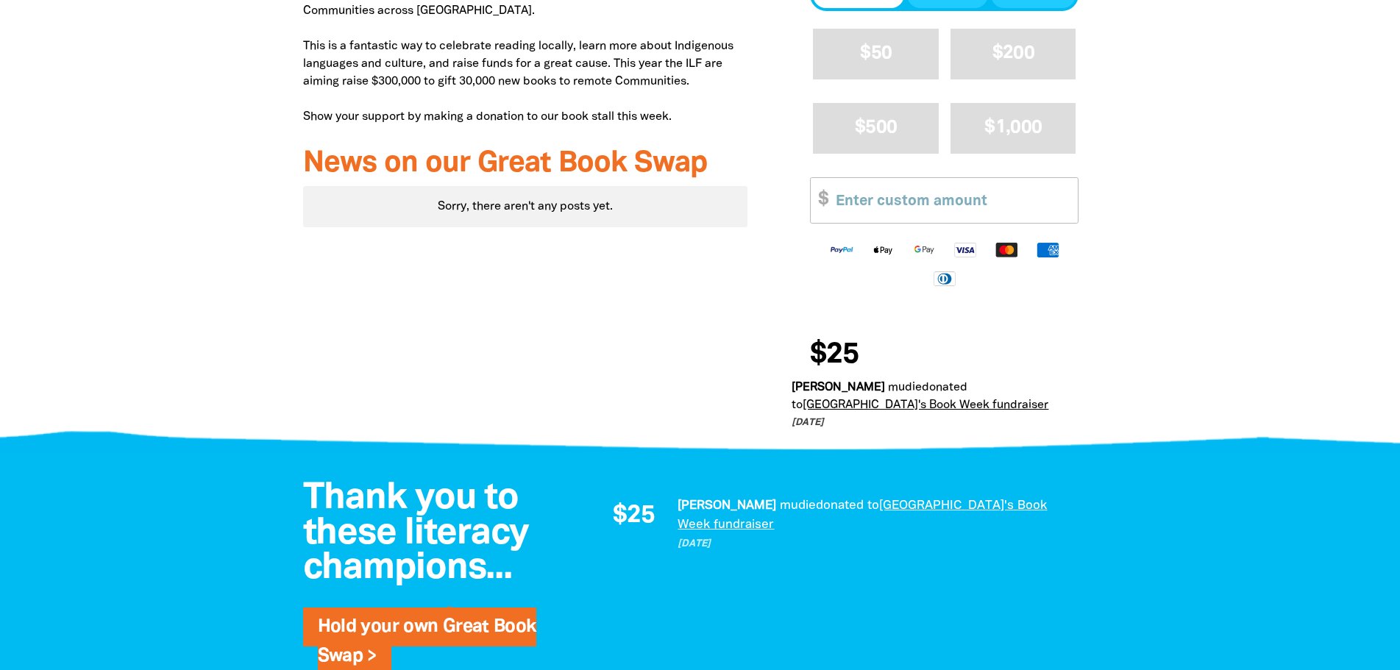
click at [937, 400] on link "[GEOGRAPHIC_DATA]'s Book Week fundraiser" at bounding box center [926, 405] width 246 height 10
click at [904, 500] on link "[GEOGRAPHIC_DATA]'s Book Week fundraiser" at bounding box center [862, 515] width 369 height 30
click at [714, 500] on link "[GEOGRAPHIC_DATA]'s Book Week fundraiser" at bounding box center [862, 515] width 369 height 30
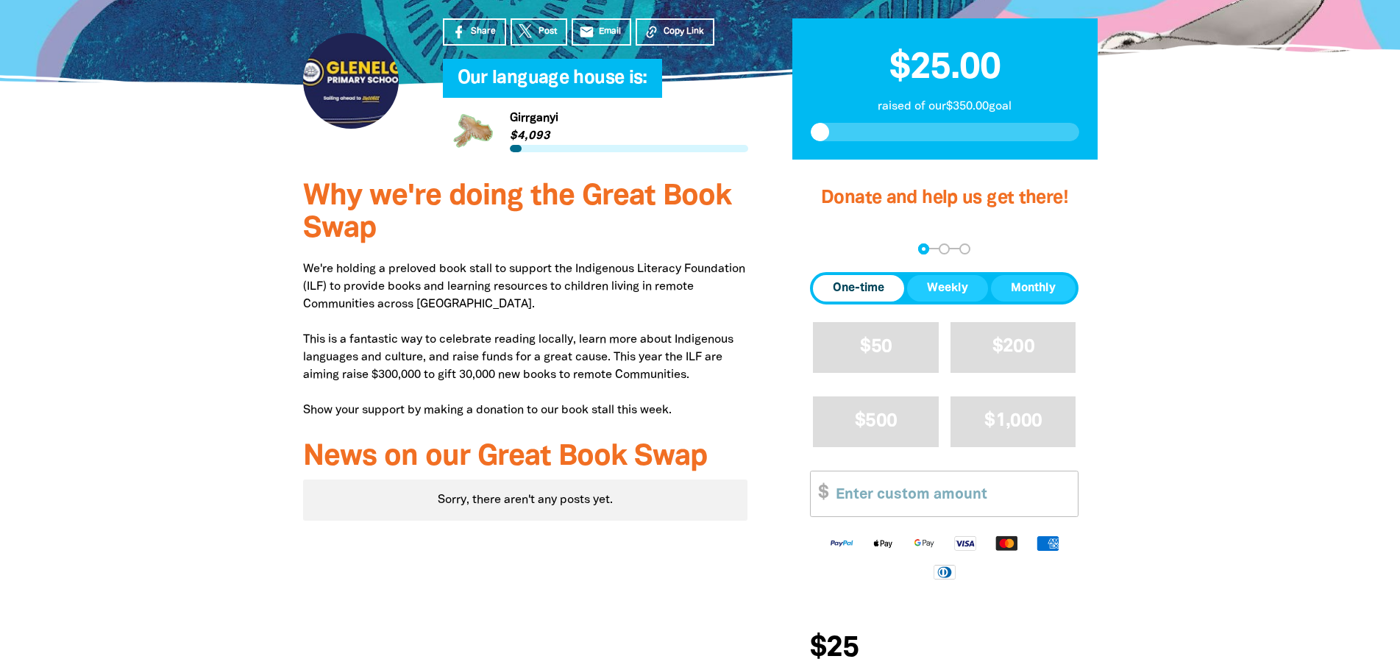
scroll to position [368, 0]
click at [355, 88] on div at bounding box center [351, 82] width 96 height 96
click at [369, 104] on div at bounding box center [351, 82] width 96 height 96
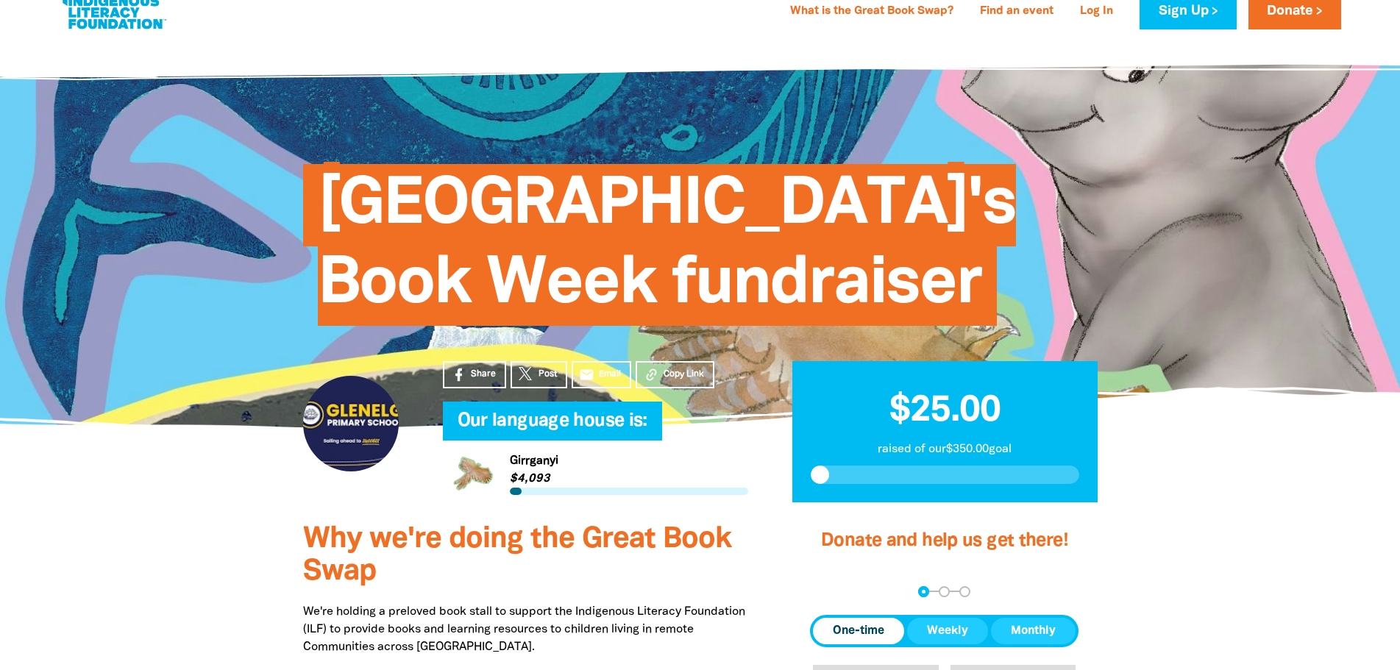
scroll to position [0, 0]
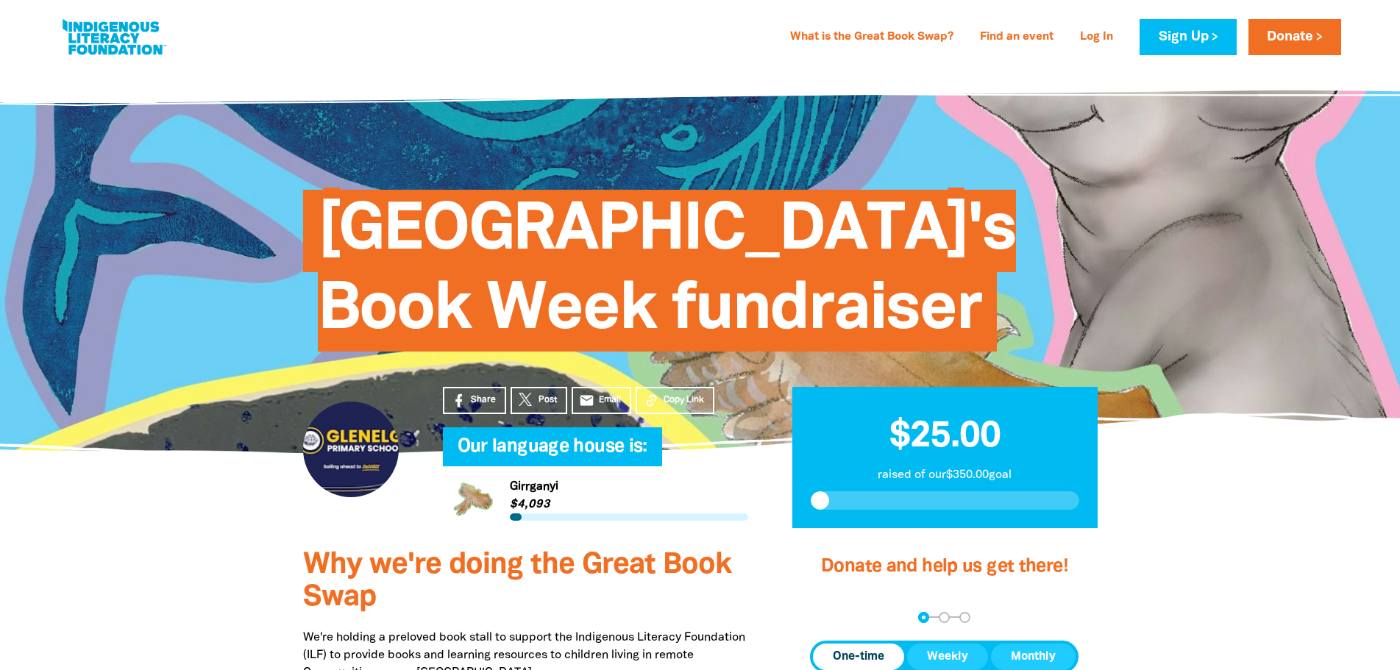
click at [99, 39] on link at bounding box center [114, 37] width 110 height 45
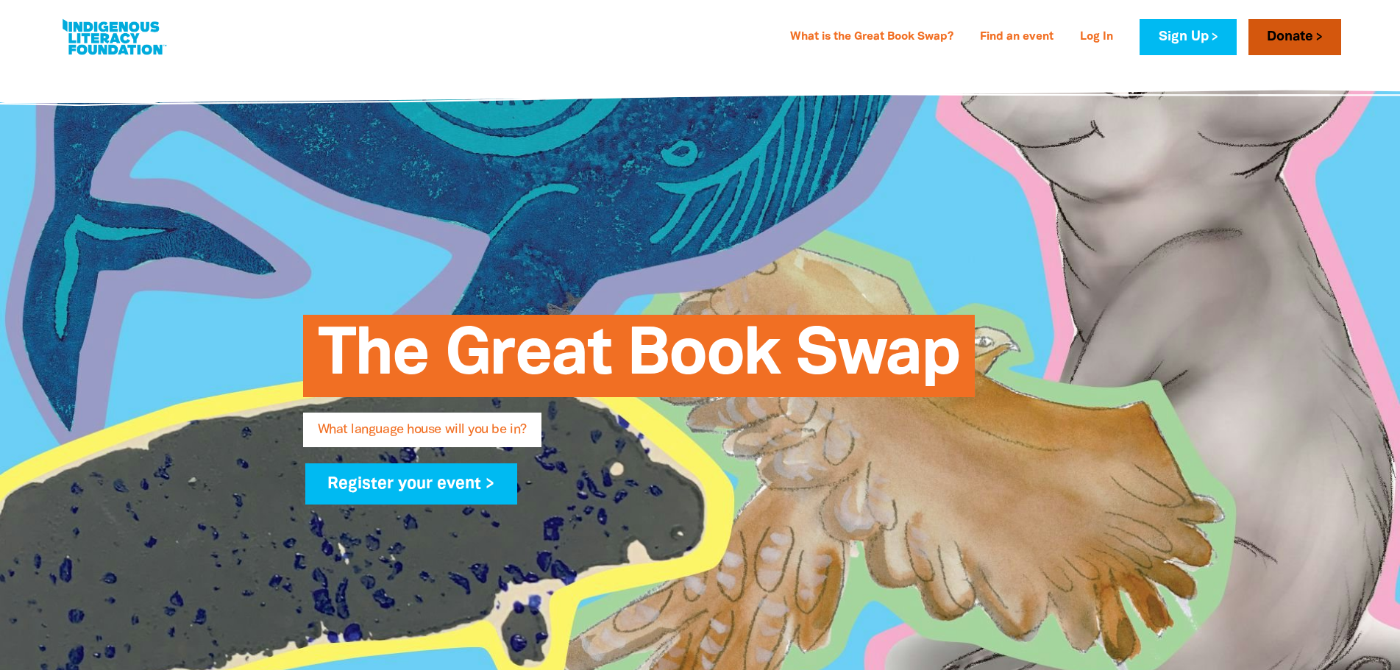
click at [1312, 37] on link "Donate" at bounding box center [1294, 37] width 93 height 36
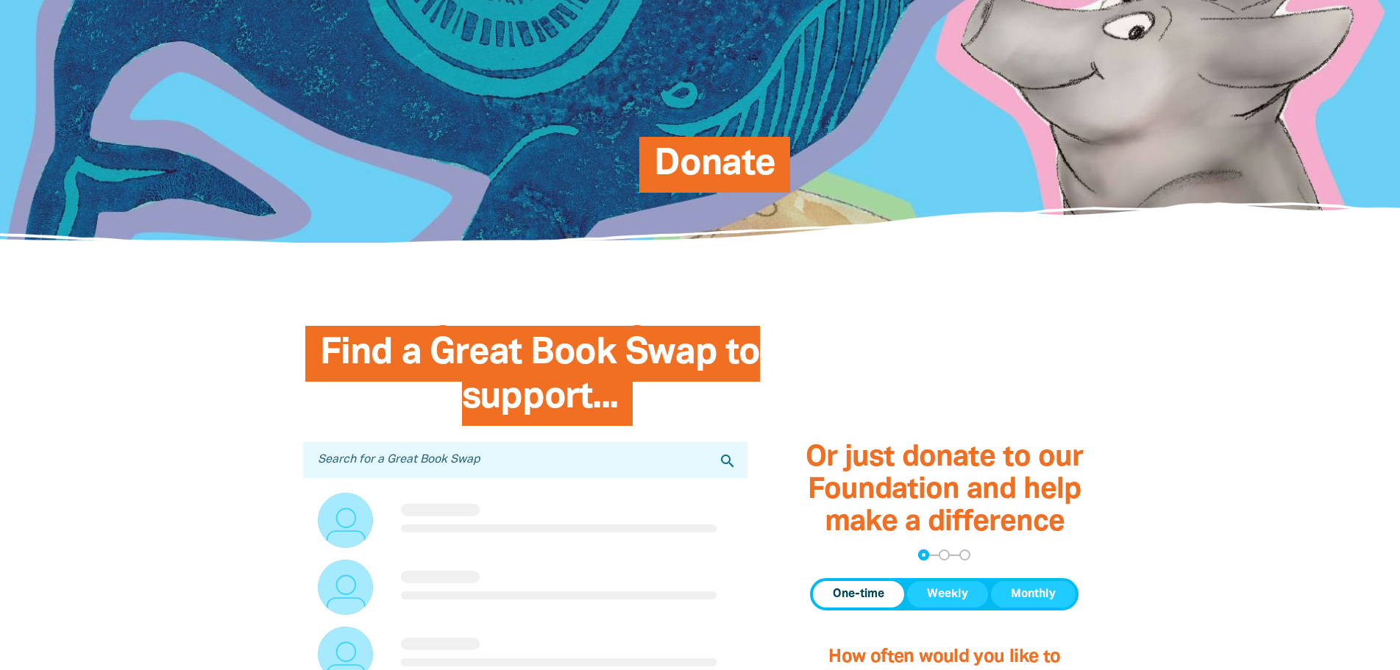
scroll to position [294, 0]
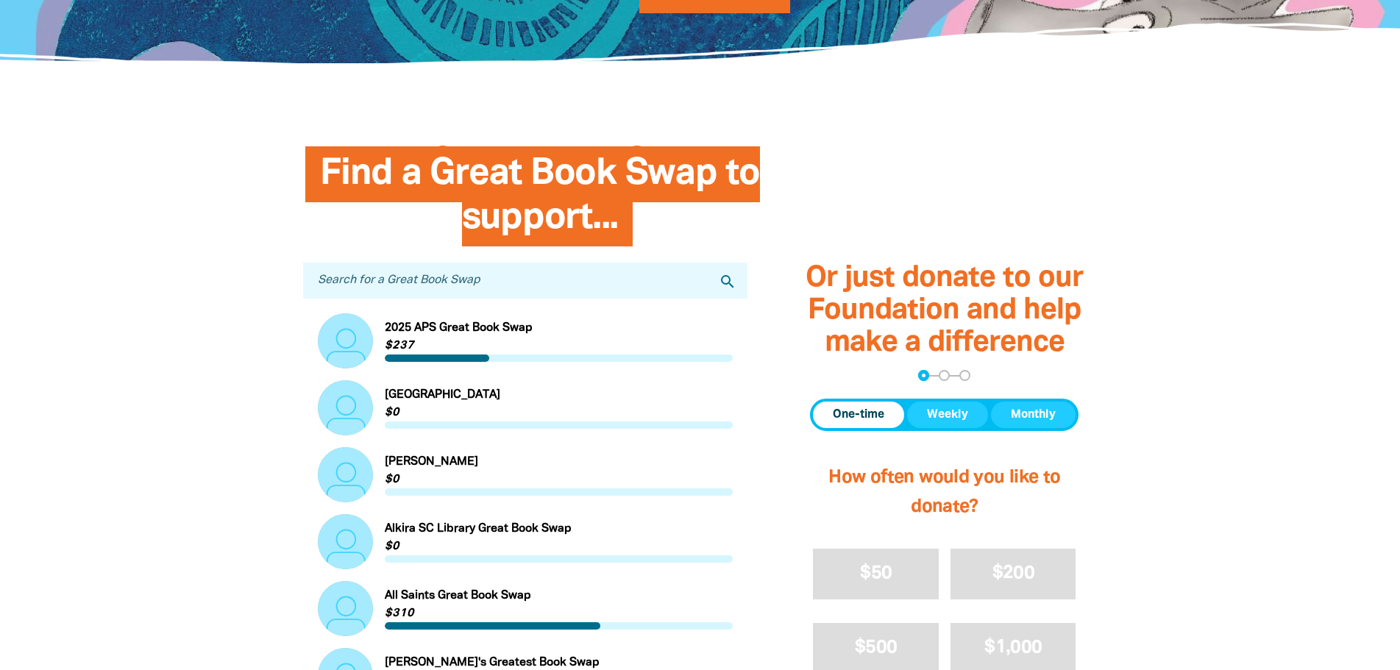
click at [443, 287] on input "Search for a Great Book Swap" at bounding box center [525, 281] width 445 height 36
type input "glenelg"
click at [732, 289] on icon "search" at bounding box center [728, 282] width 18 height 18
click at [726, 279] on icon "search" at bounding box center [728, 282] width 18 height 18
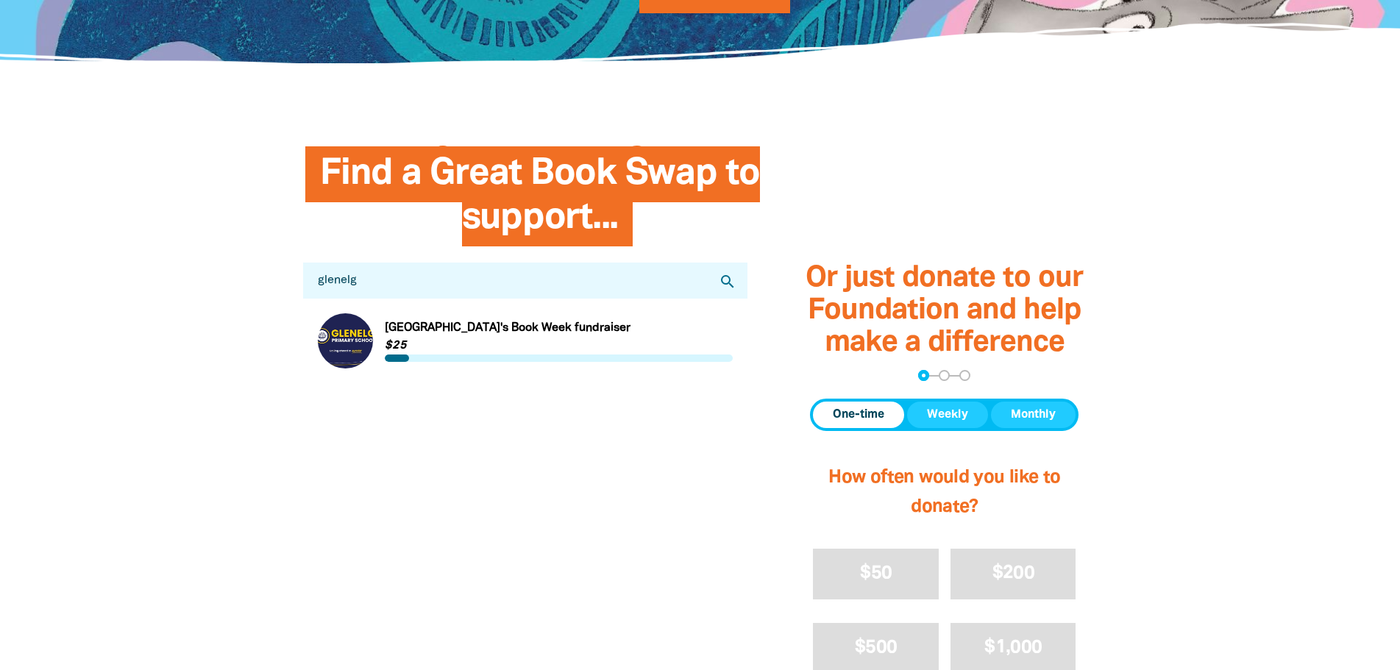
click at [425, 338] on link "Link to [GEOGRAPHIC_DATA]'s Book Week fundraiser" at bounding box center [526, 340] width 416 height 55
